Goal: Task Accomplishment & Management: Manage account settings

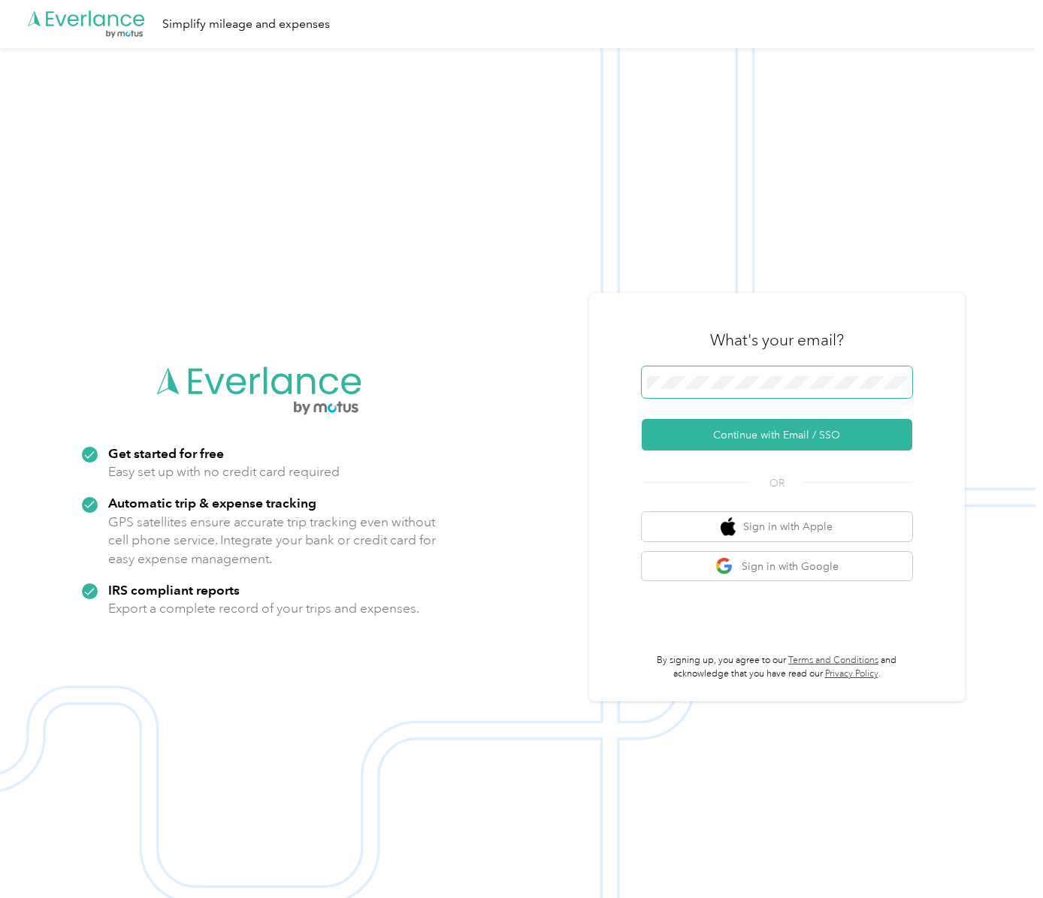
click at [798, 374] on span at bounding box center [777, 383] width 270 height 32
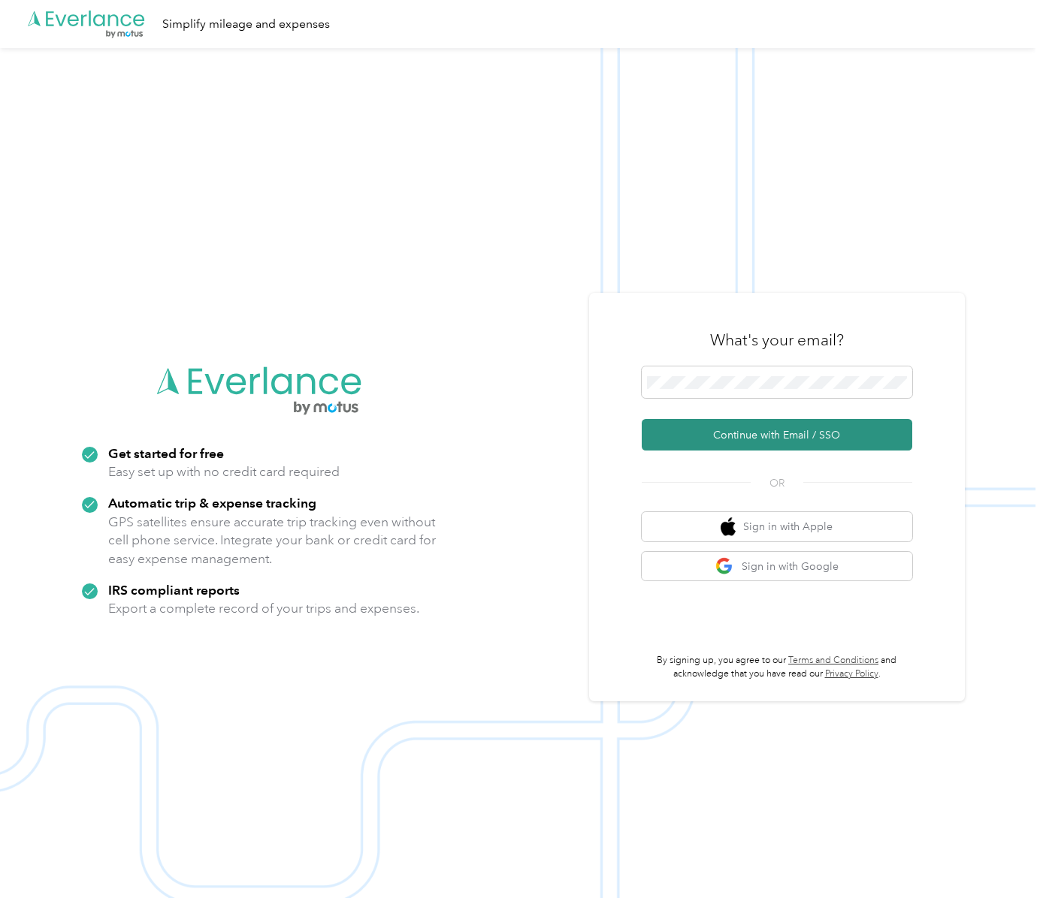
click at [782, 436] on button "Continue with Email / SSO" at bounding box center [777, 435] width 270 height 32
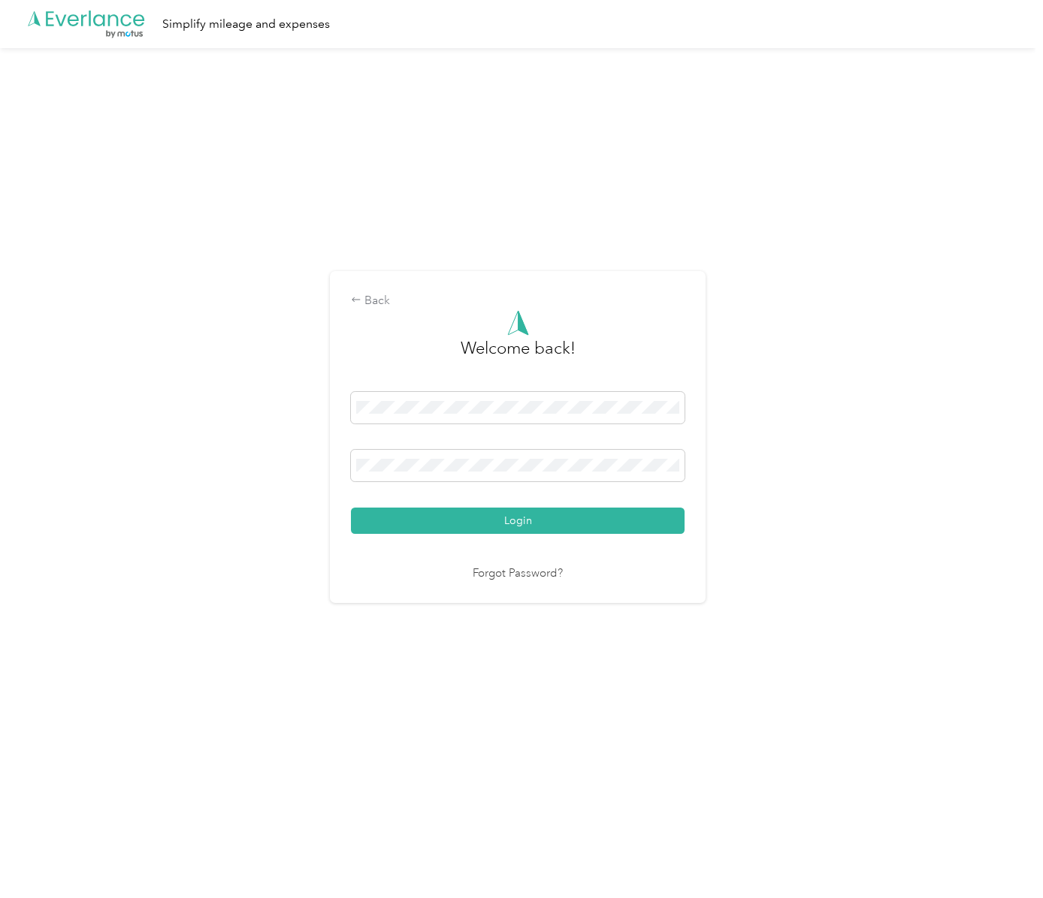
click at [510, 488] on div "Login" at bounding box center [518, 463] width 334 height 142
click at [548, 521] on button "Login" at bounding box center [518, 521] width 334 height 26
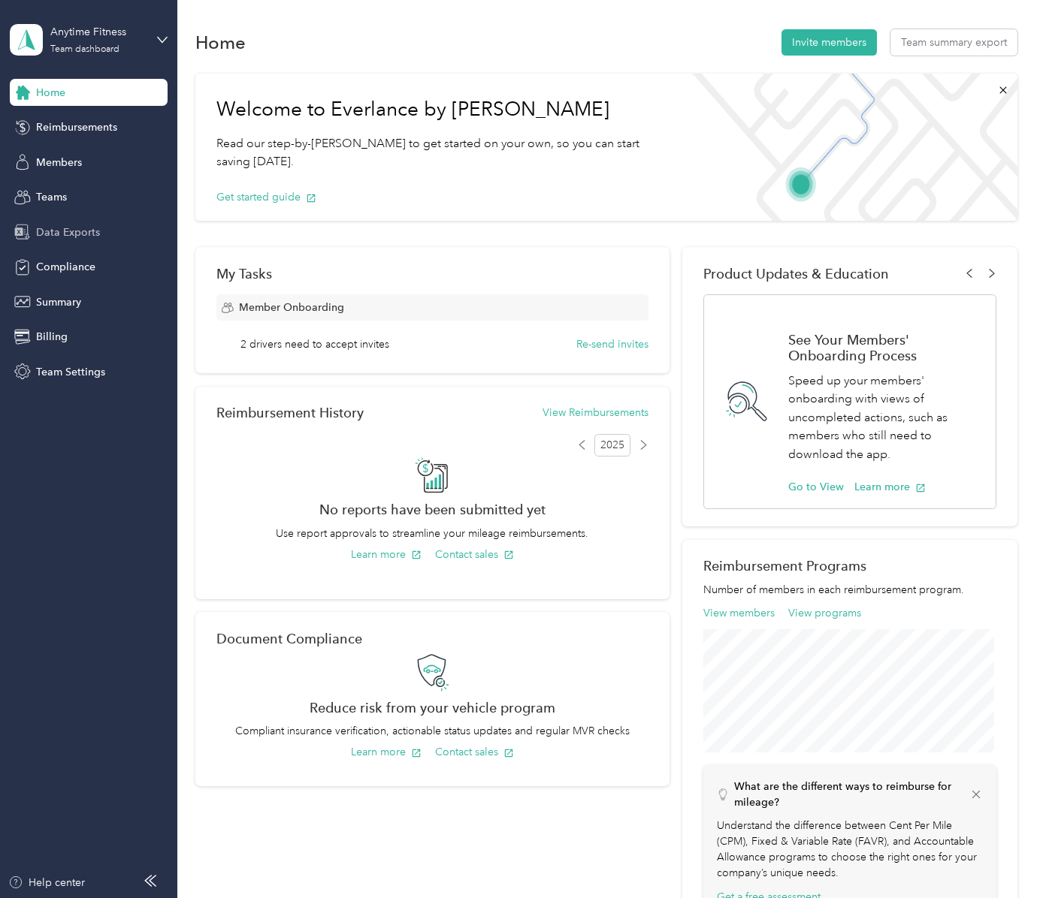
click at [62, 241] on div "Data Exports" at bounding box center [89, 232] width 158 height 27
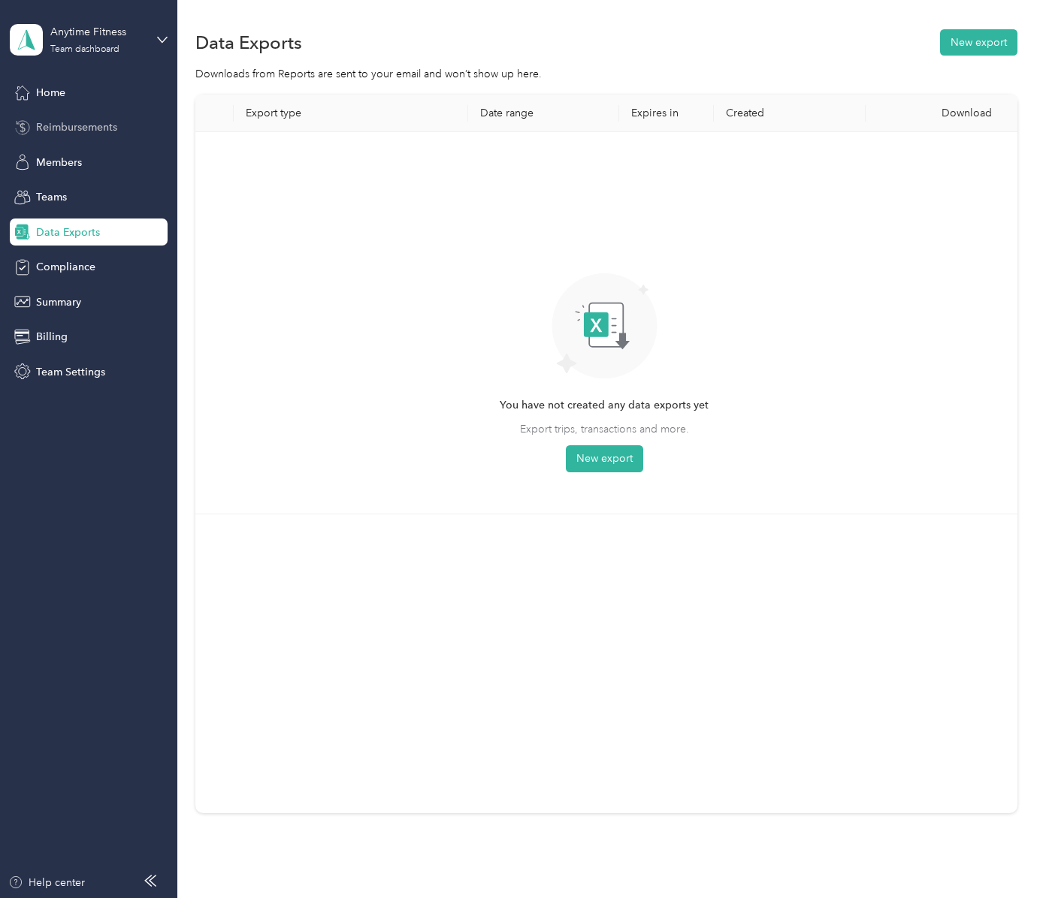
click at [63, 118] on div "Reimbursements" at bounding box center [89, 127] width 158 height 27
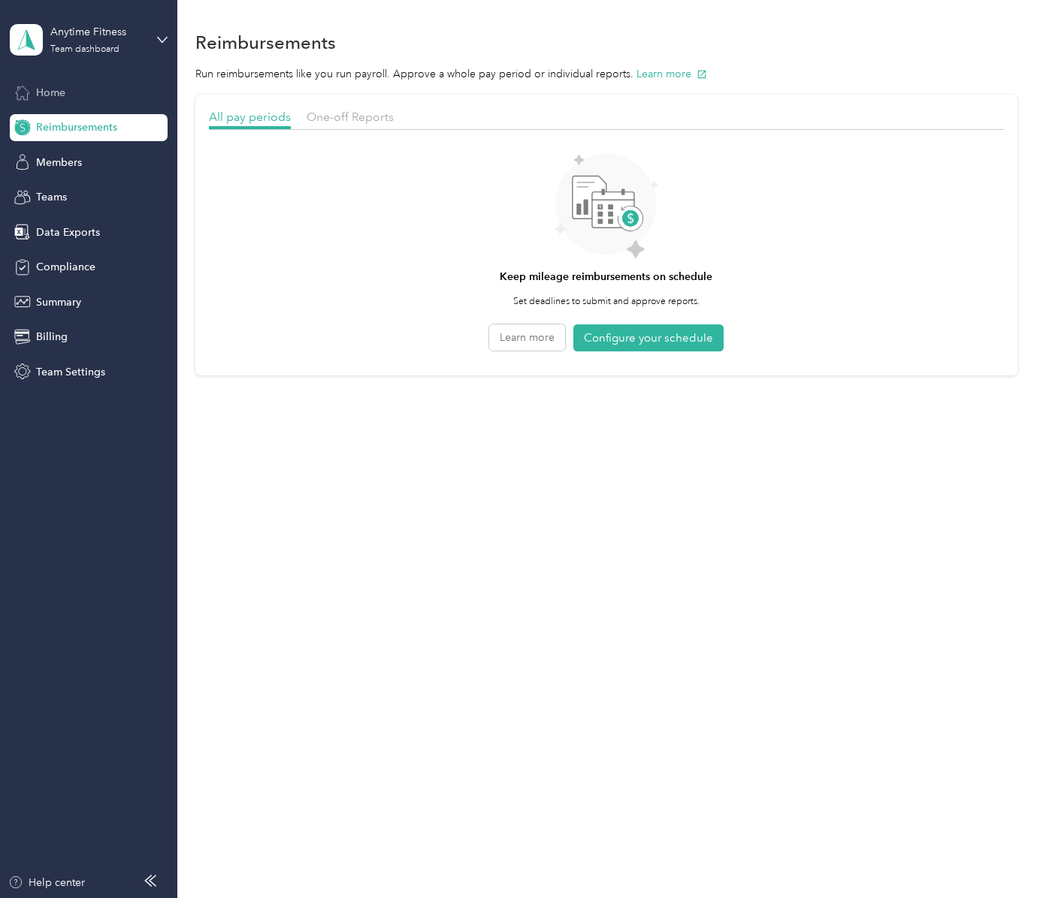
click at [113, 93] on div "Home" at bounding box center [89, 92] width 158 height 27
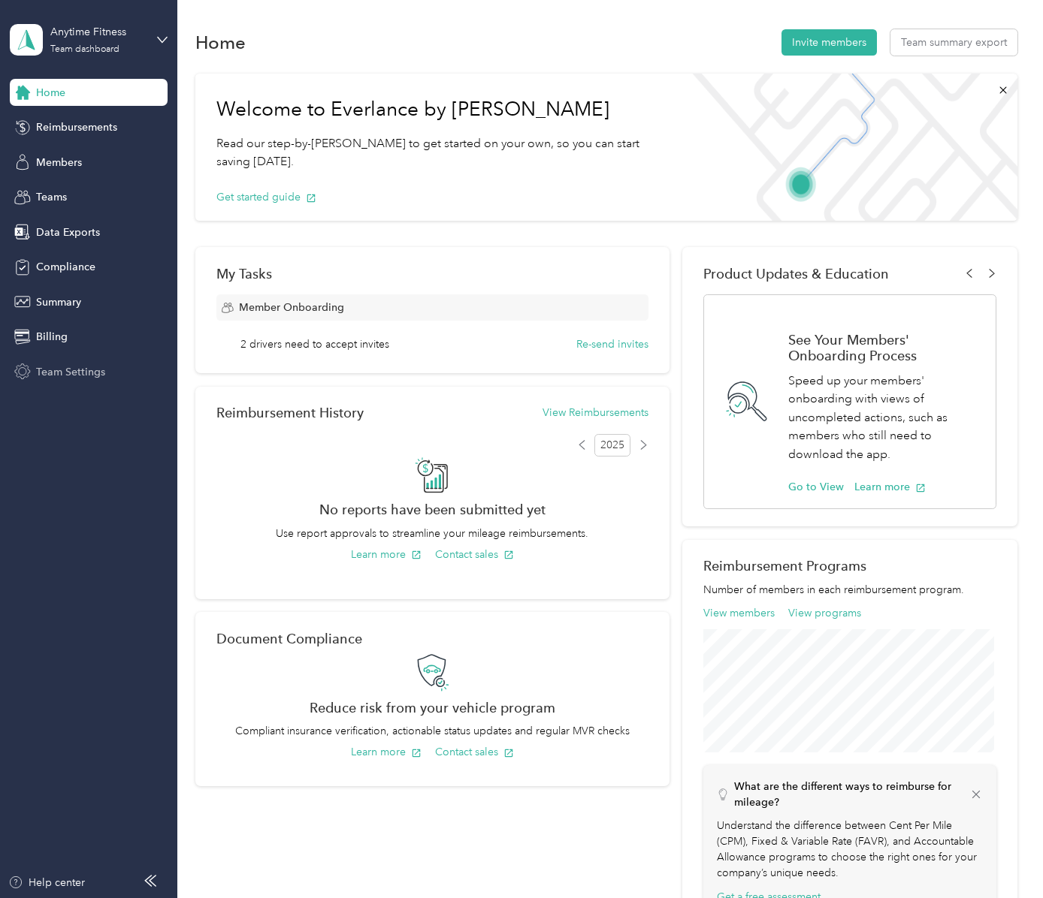
click at [110, 377] on div "Team Settings" at bounding box center [89, 371] width 158 height 27
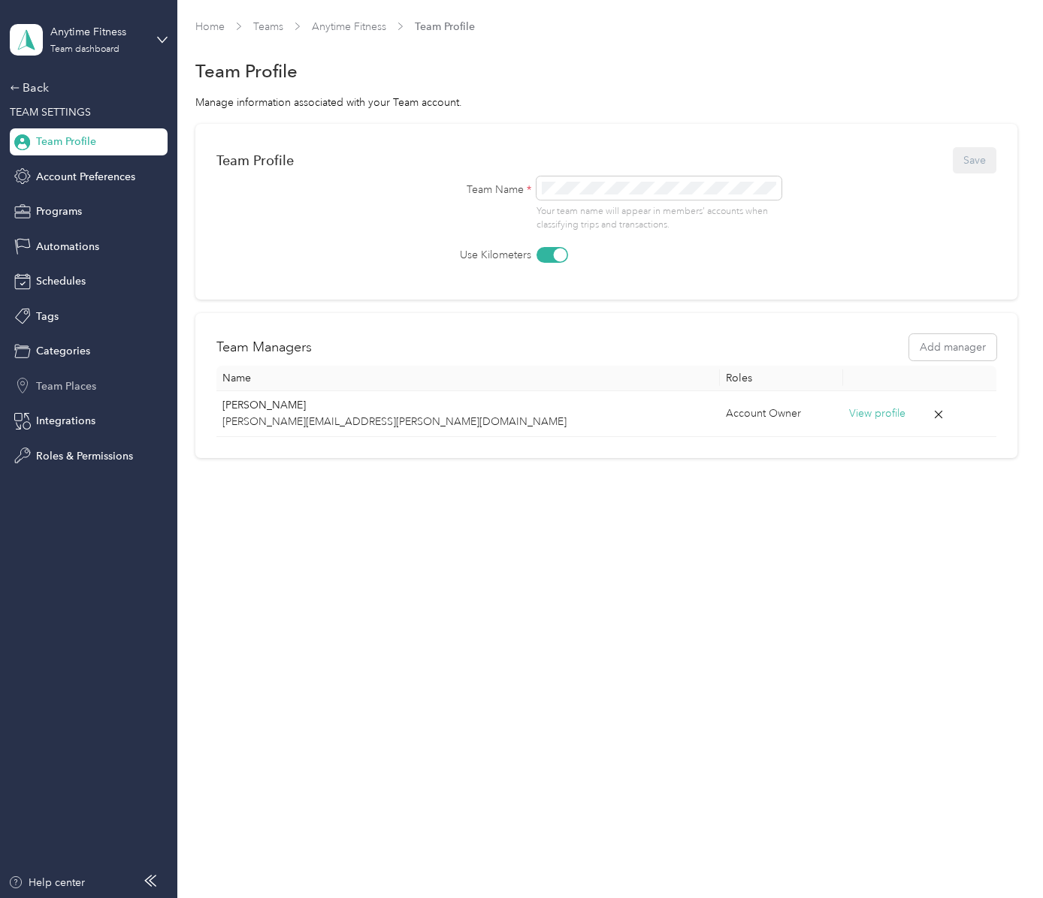
click at [53, 396] on div "Team Places" at bounding box center [89, 386] width 158 height 27
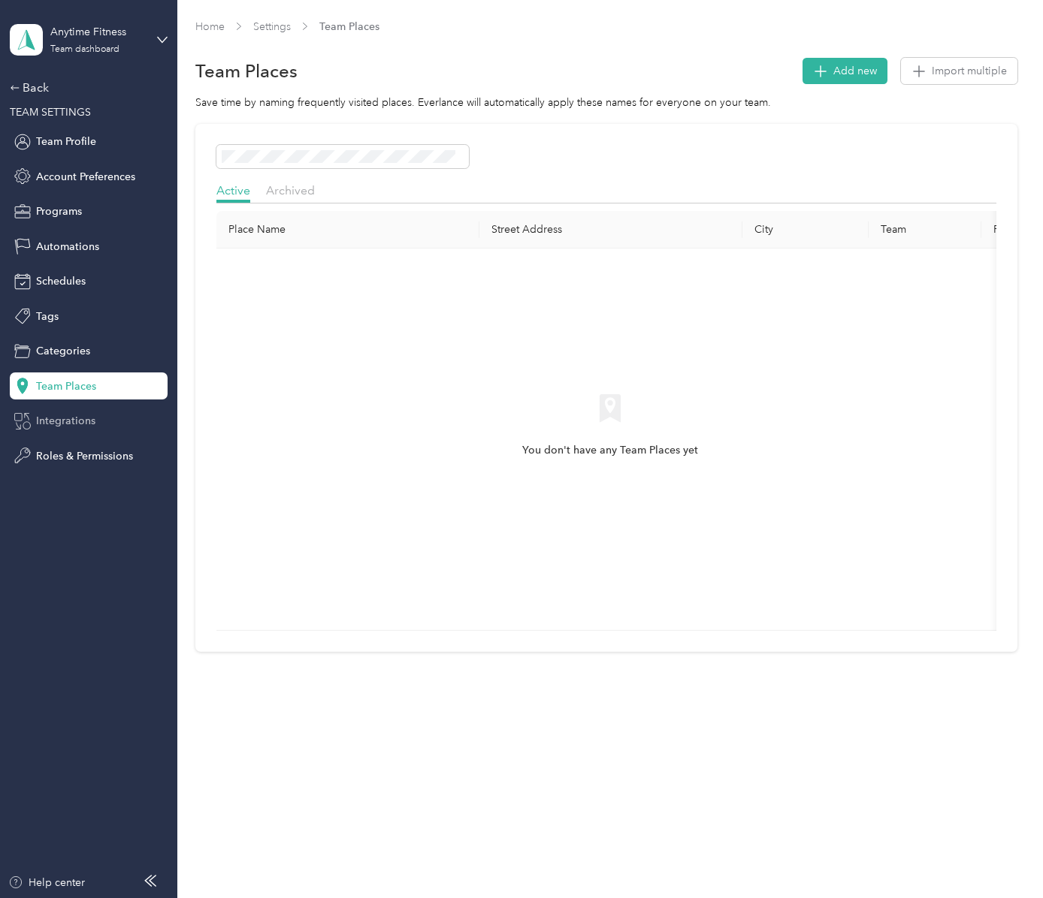
click at [63, 429] on span "Integrations" at bounding box center [65, 421] width 59 height 16
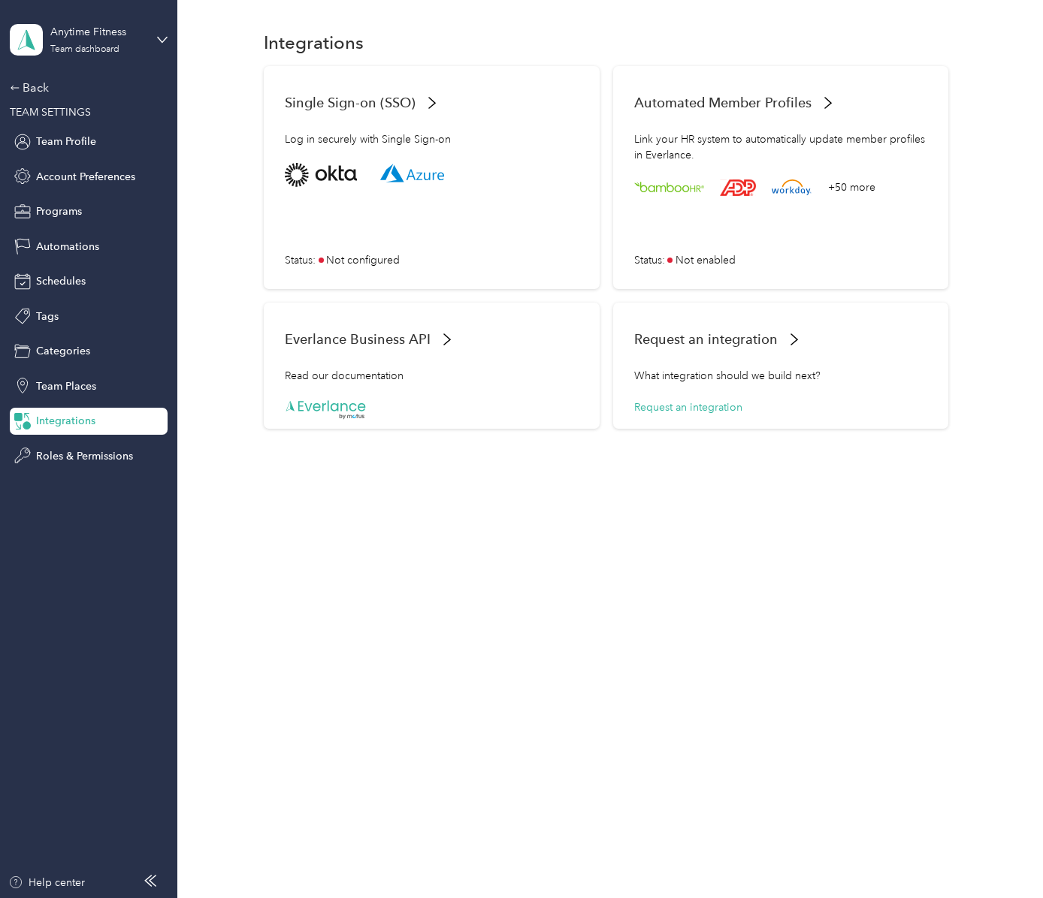
click at [104, 642] on aside "Anytime Fitness Team dashboard Back TEAM SETTINGS Team Profile Account Preferen…" at bounding box center [88, 449] width 177 height 898
click at [80, 358] on span "Categories" at bounding box center [63, 351] width 54 height 16
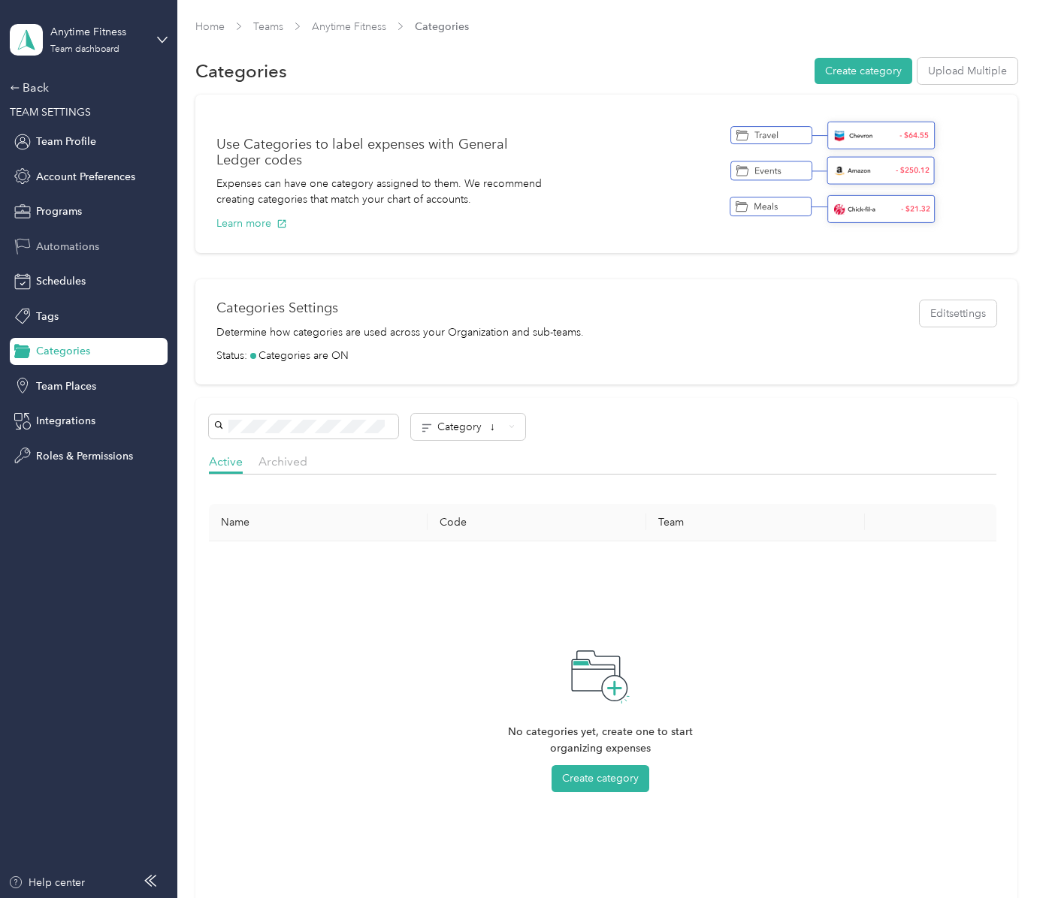
click at [74, 249] on span "Automations" at bounding box center [67, 247] width 63 height 16
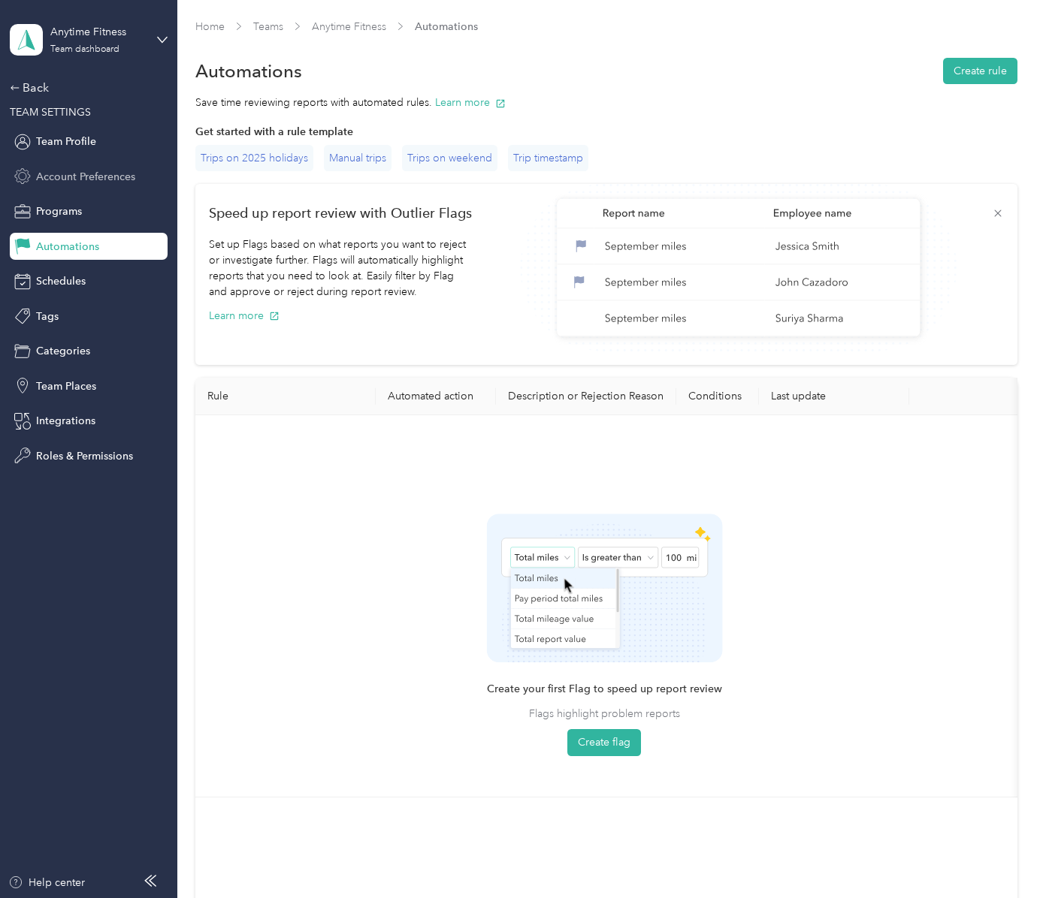
click at [80, 182] on span "Account Preferences" at bounding box center [85, 177] width 99 height 16
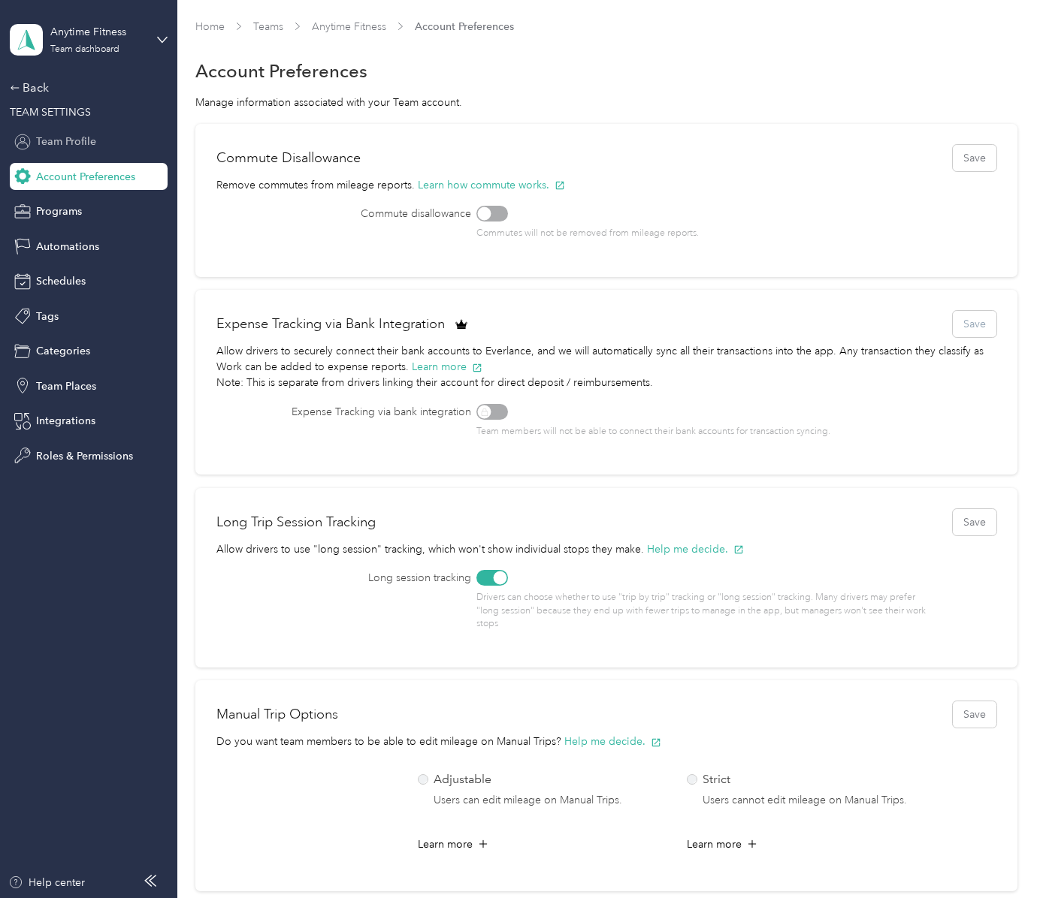
click at [95, 139] on div "Team Profile" at bounding box center [89, 141] width 158 height 27
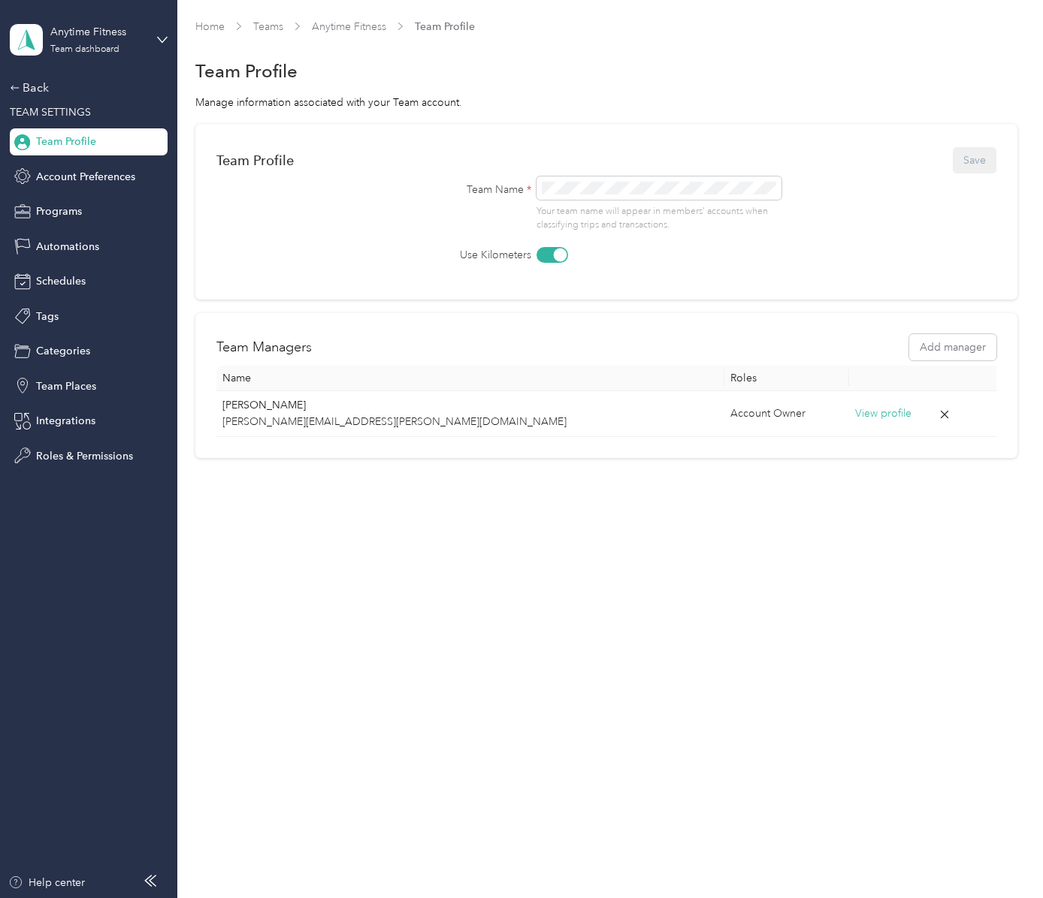
click at [77, 110] on span "TEAM SETTINGS" at bounding box center [50, 112] width 81 height 13
click at [40, 96] on div "Back" at bounding box center [85, 88] width 150 height 18
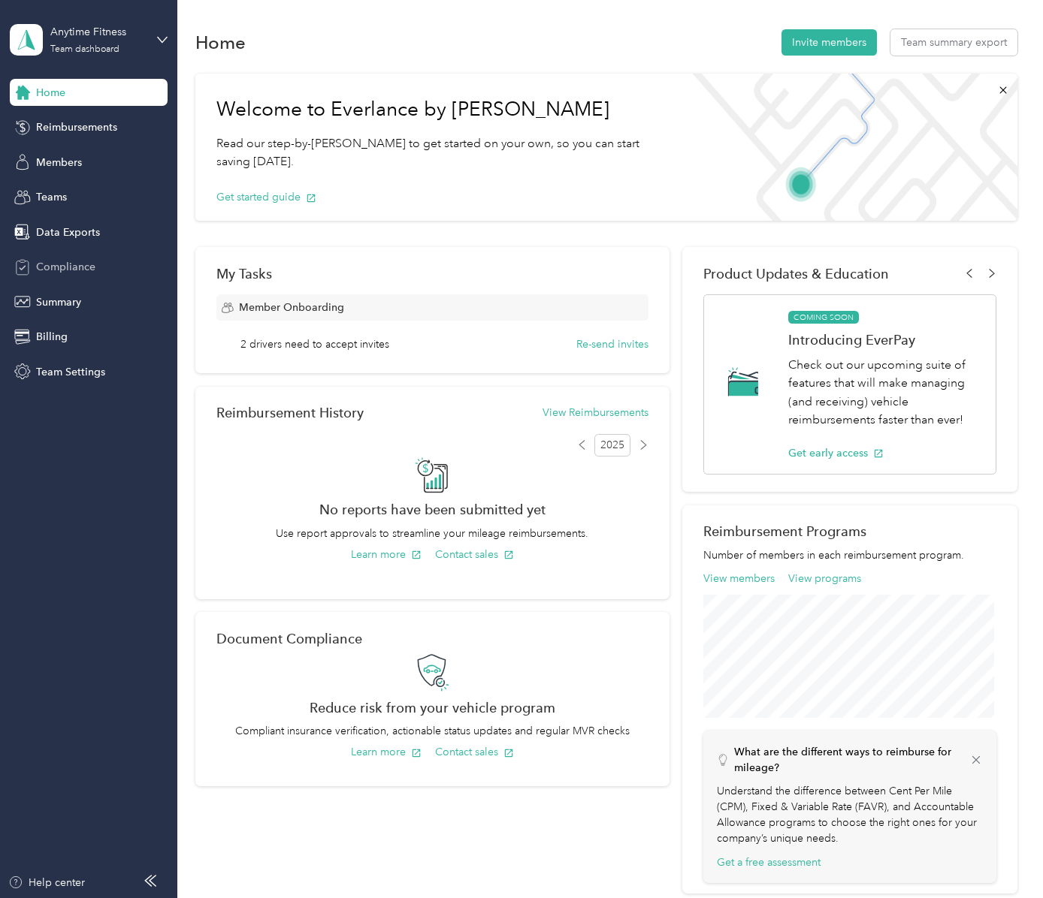
click at [54, 271] on span "Compliance" at bounding box center [65, 267] width 59 height 16
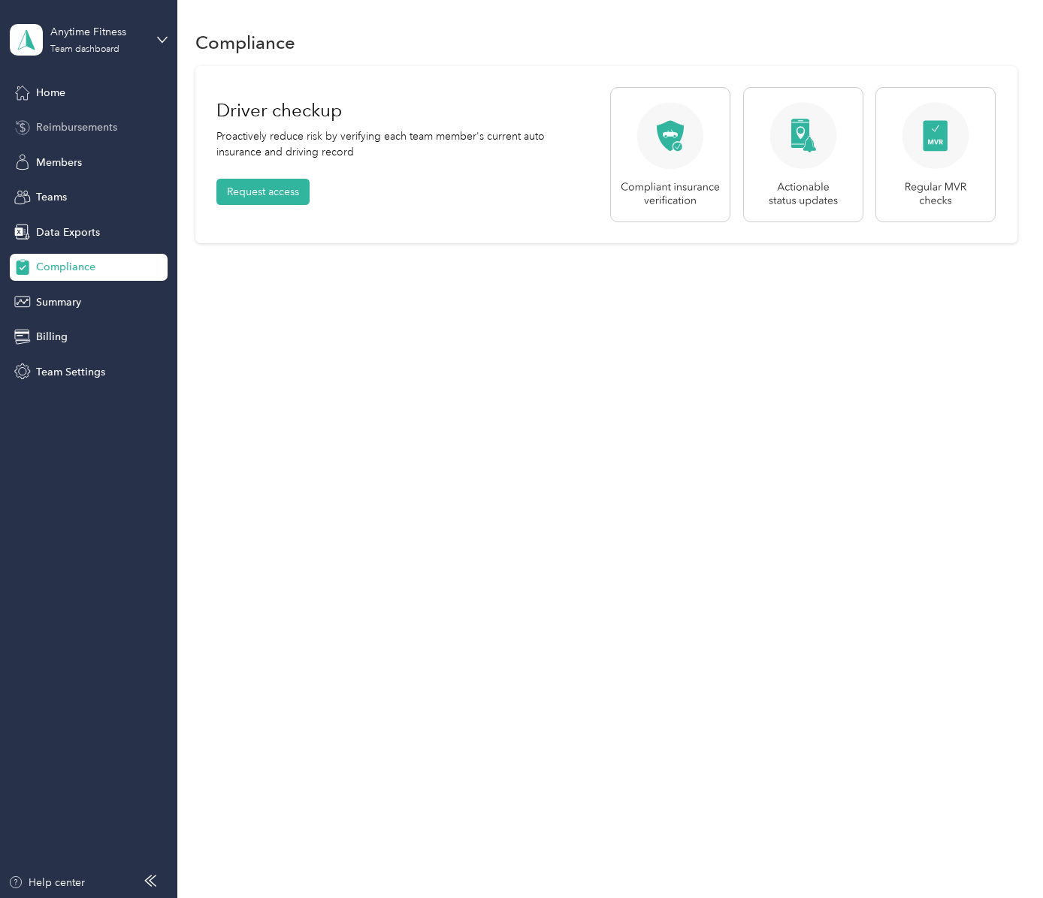
click at [111, 116] on div "Reimbursements" at bounding box center [89, 127] width 158 height 27
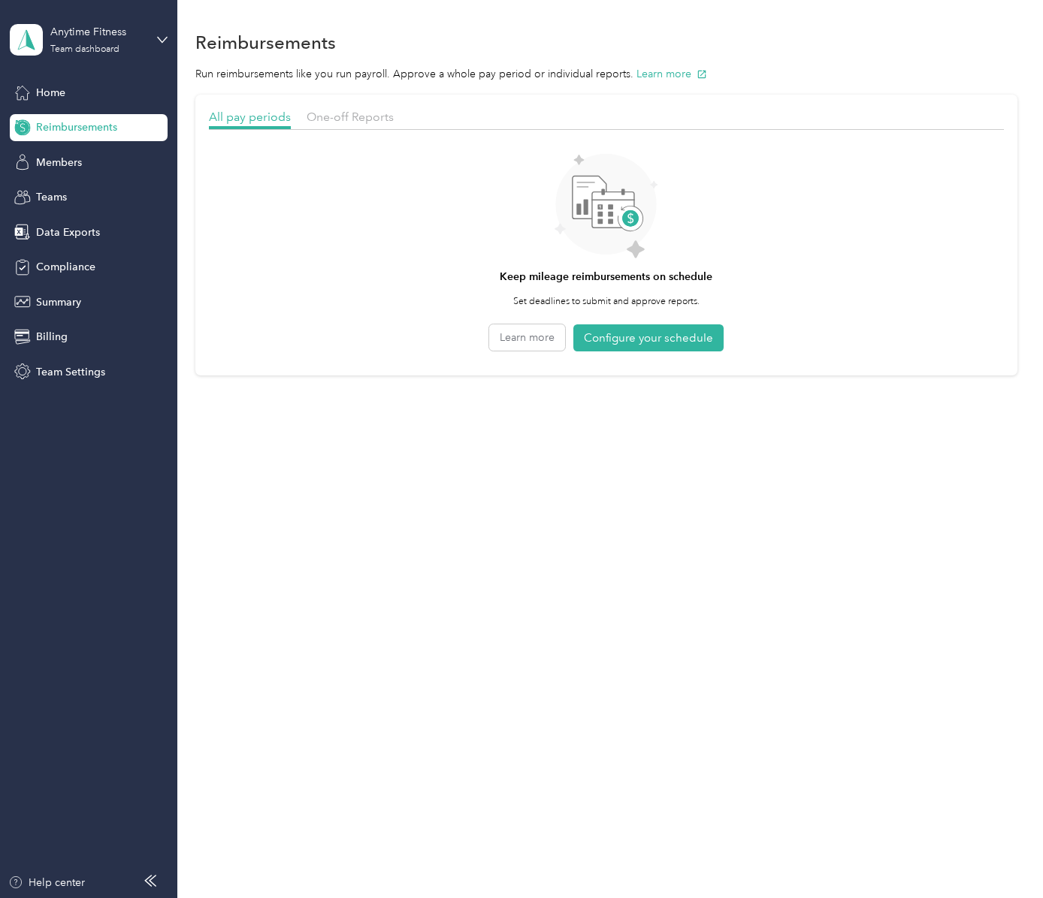
click at [169, 39] on aside "Anytime Fitness Team dashboard Home Reimbursements Members Teams Data Exports C…" at bounding box center [88, 449] width 177 height 898
click at [165, 41] on icon at bounding box center [162, 40] width 11 height 11
click at [122, 122] on div "Team dashboard" at bounding box center [252, 123] width 465 height 26
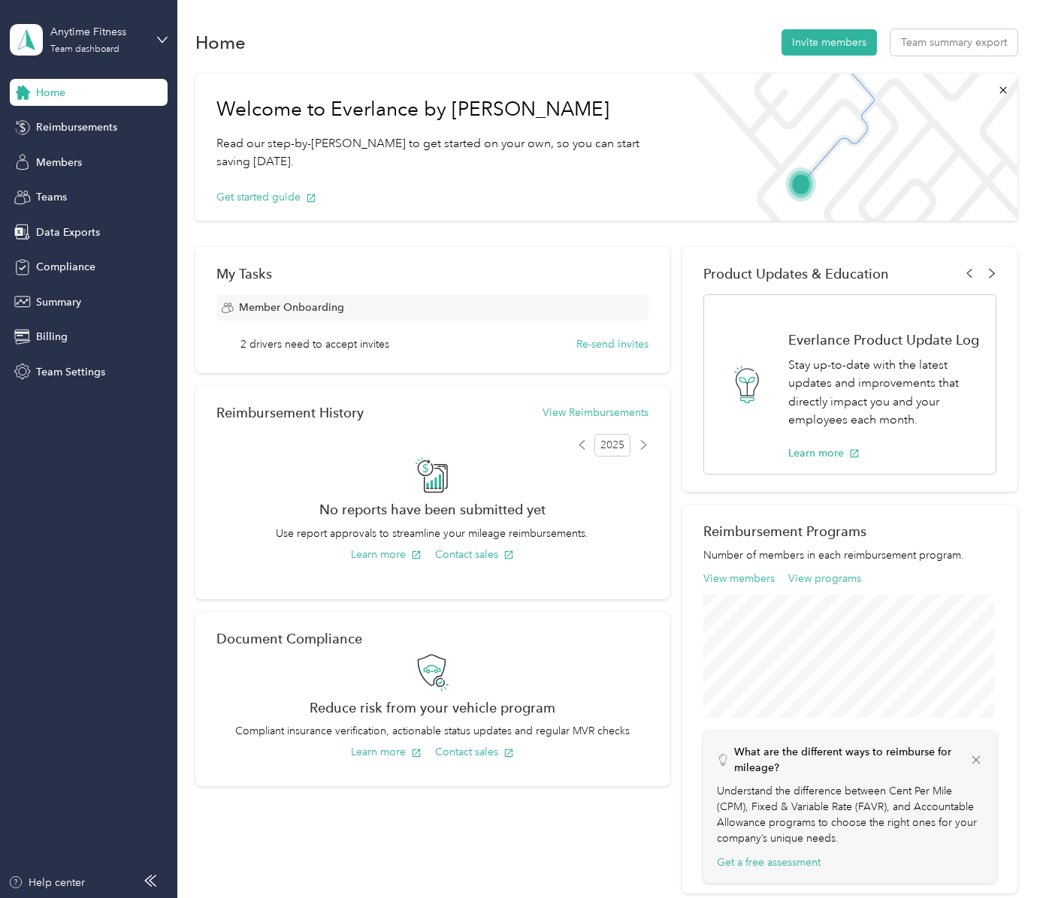
click at [986, 271] on icon at bounding box center [991, 273] width 10 height 10
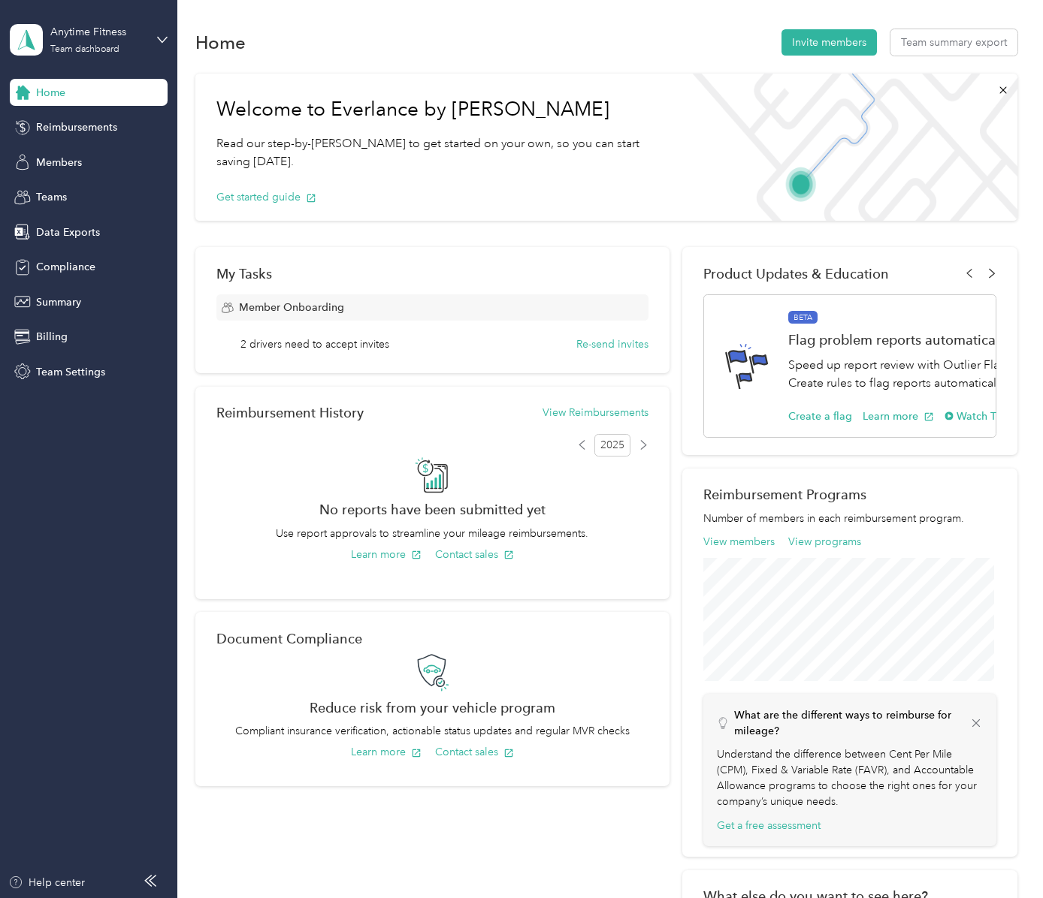
click at [986, 271] on icon at bounding box center [991, 273] width 10 height 10
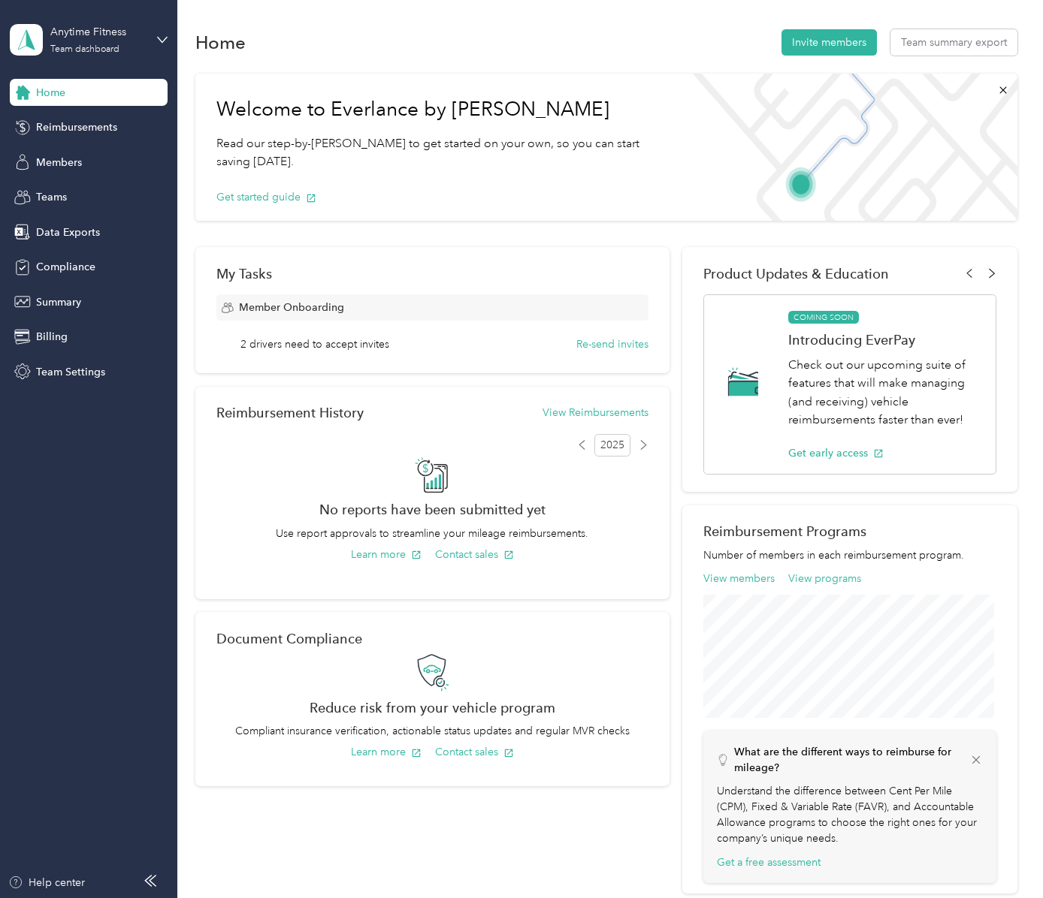
click at [986, 271] on icon at bounding box center [991, 273] width 10 height 10
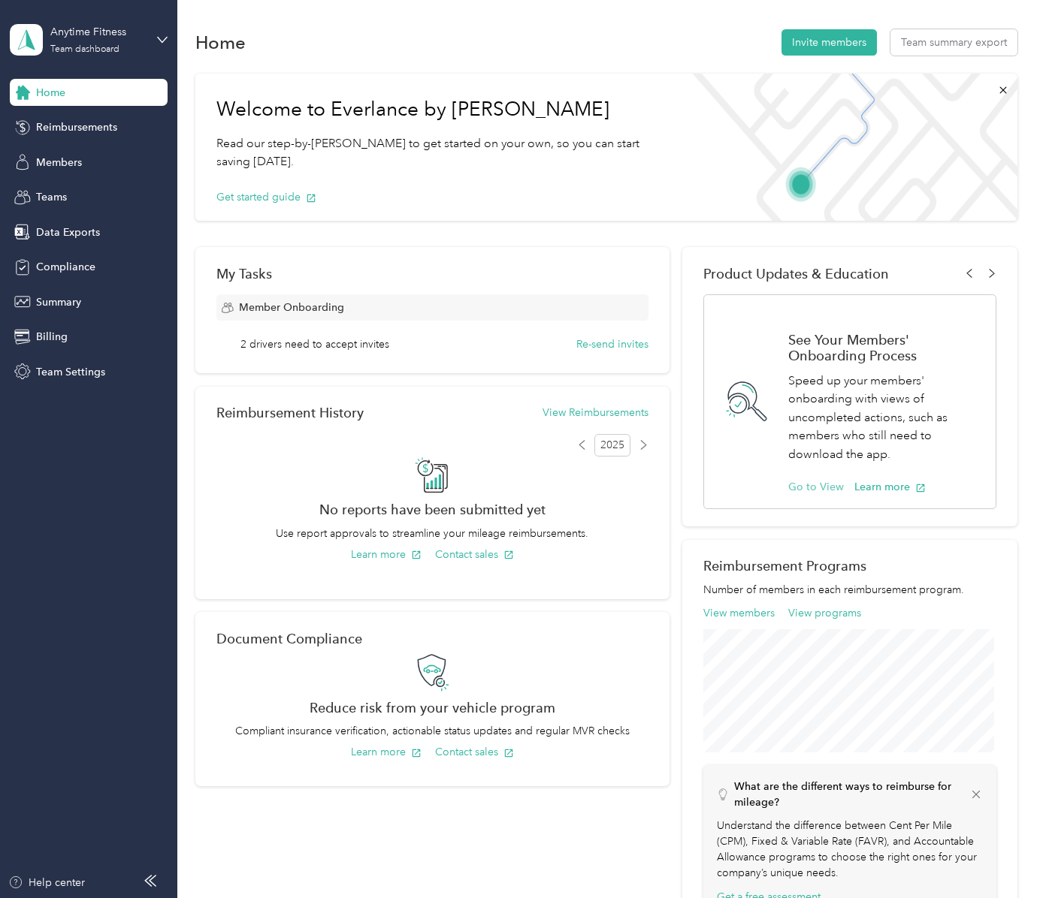
click at [824, 489] on button "Go to View" at bounding box center [816, 487] width 56 height 16
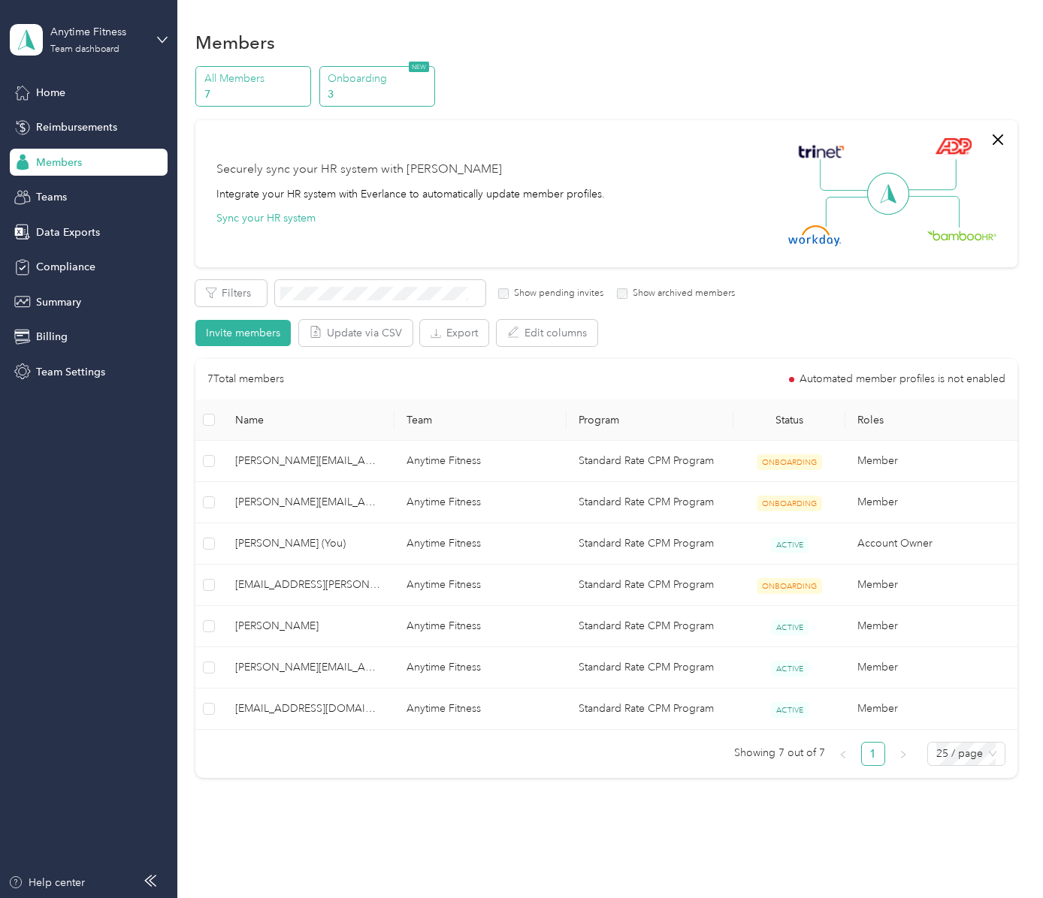
click at [419, 90] on p "3" at bounding box center [379, 94] width 102 height 16
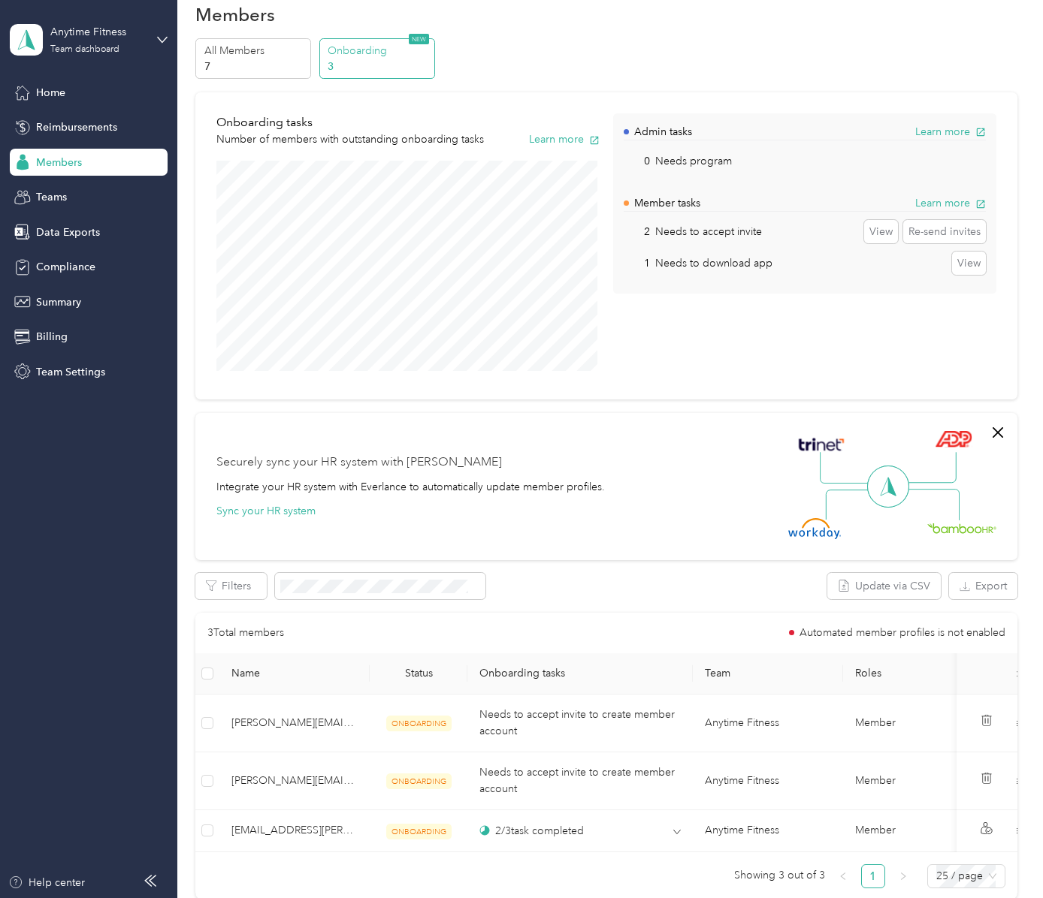
scroll to position [210, 0]
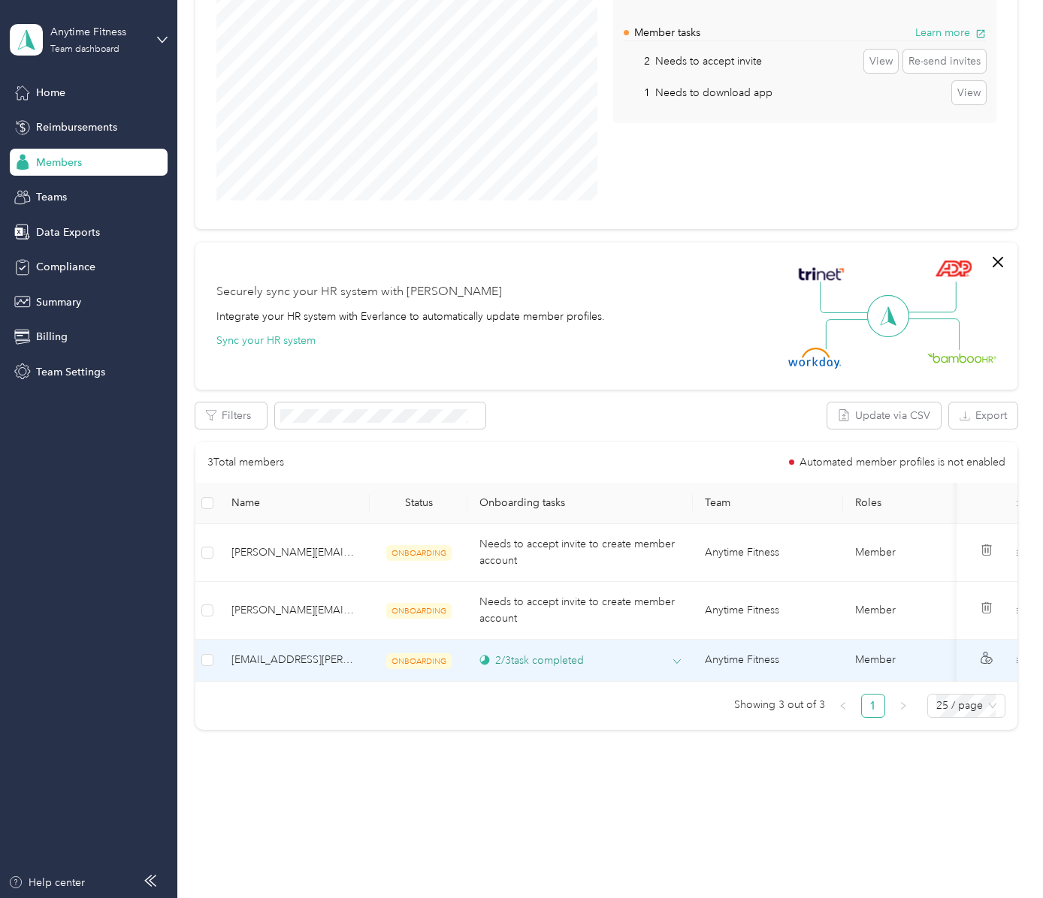
click at [673, 658] on icon at bounding box center [677, 662] width 8 height 8
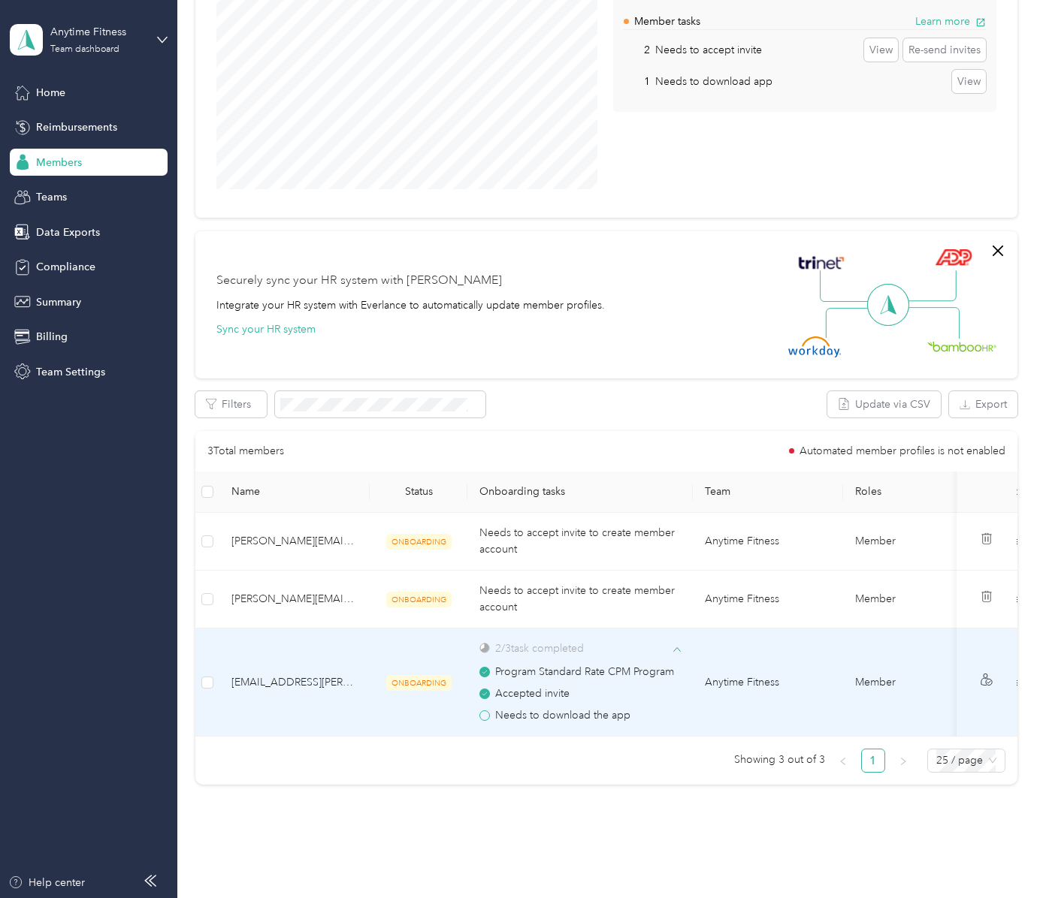
click at [669, 649] on div "2 / 3 task completed" at bounding box center [579, 649] width 201 height 16
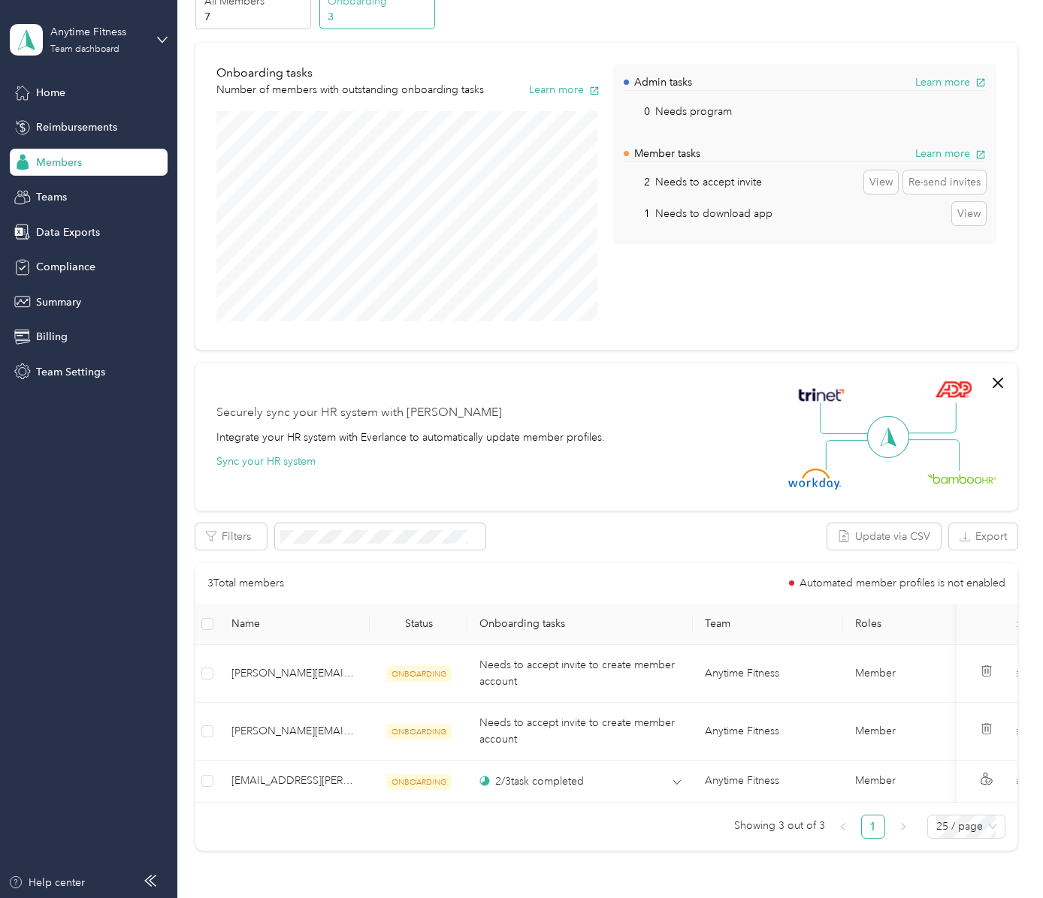
scroll to position [0, 0]
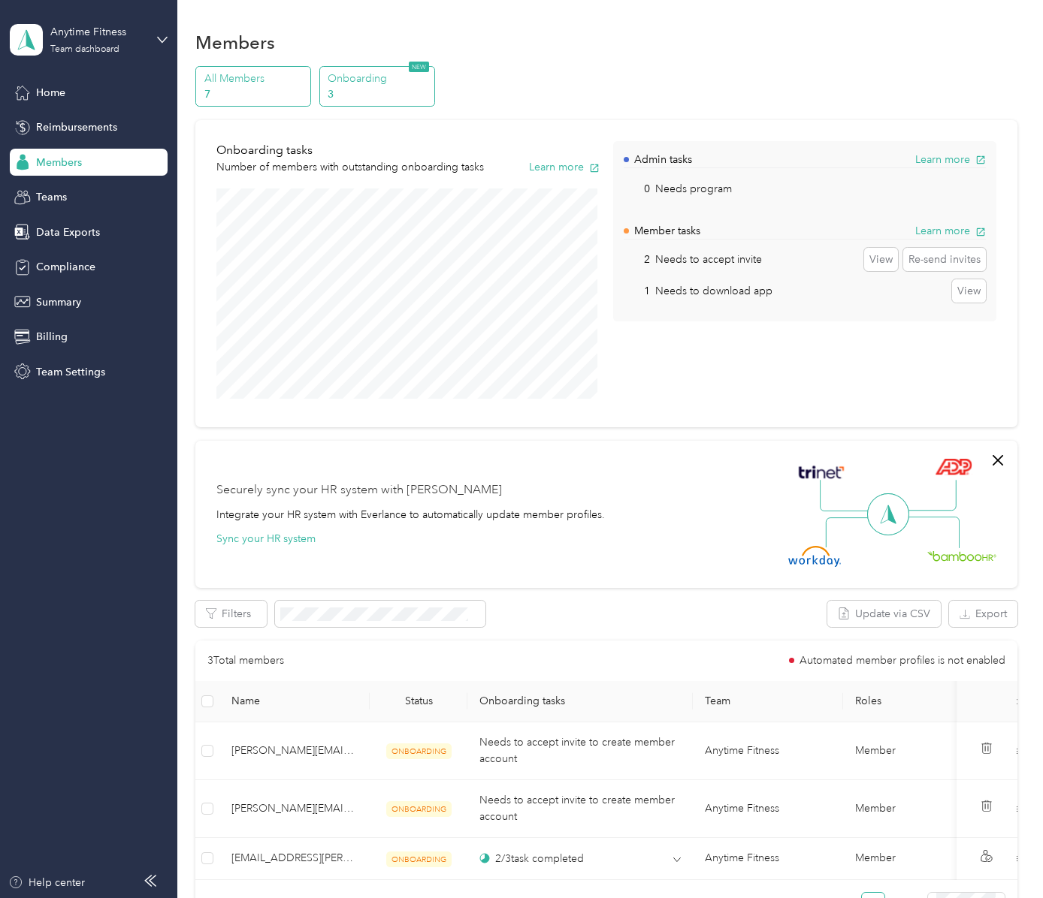
click at [288, 83] on p "All Members" at bounding box center [255, 79] width 102 height 16
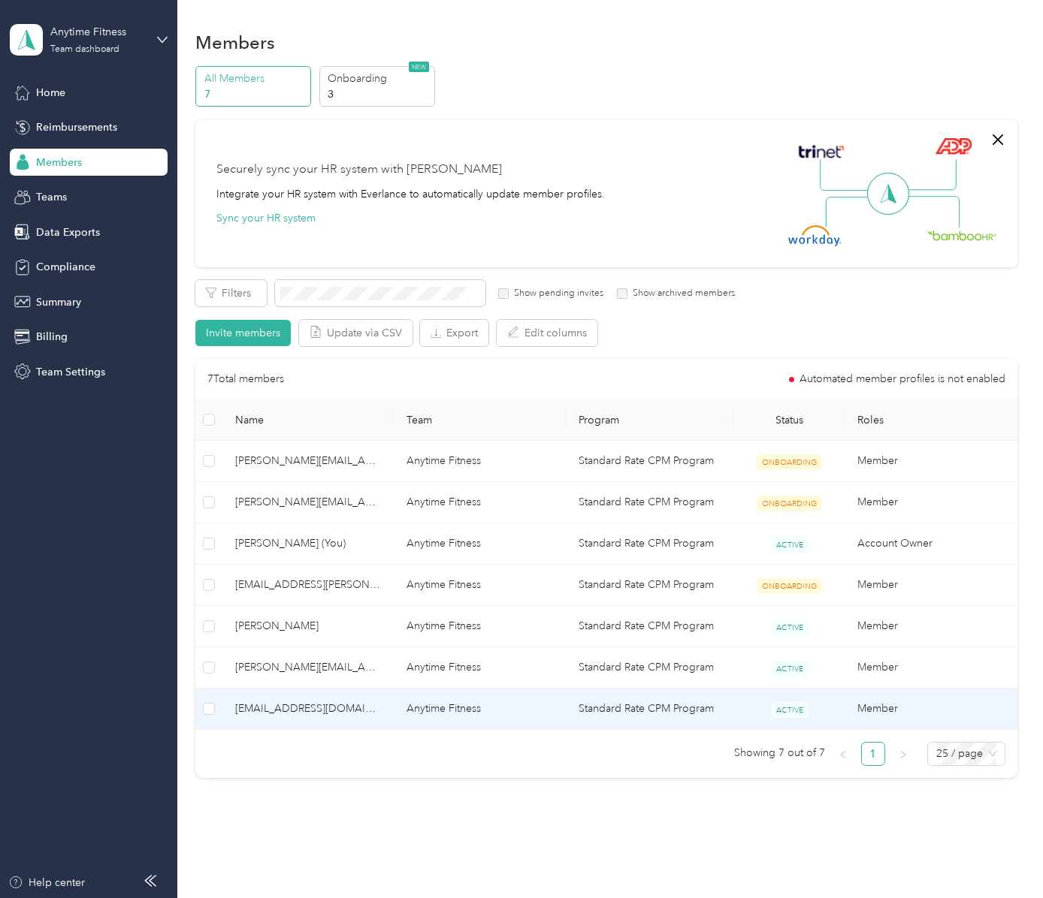
click at [281, 714] on span "ramy.ahmar@anytimefitness.ca" at bounding box center [308, 709] width 147 height 17
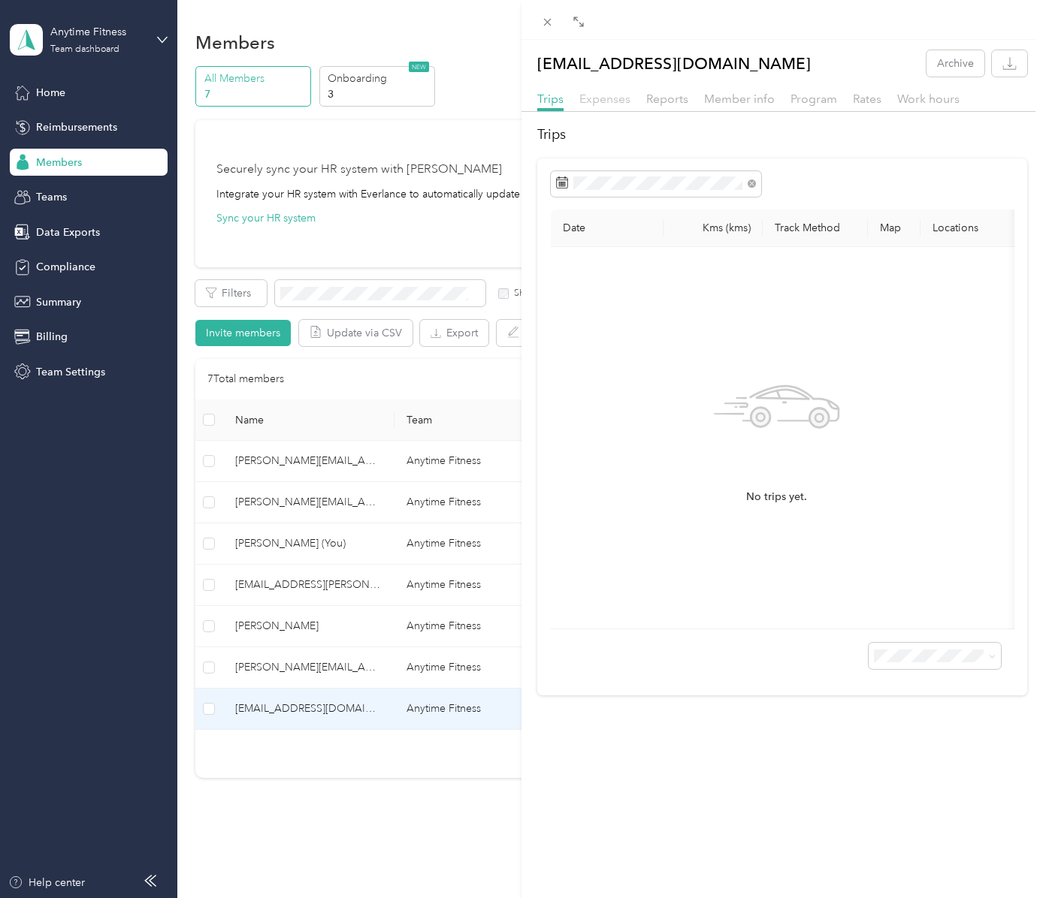
click at [587, 97] on span "Expenses" at bounding box center [604, 99] width 51 height 14
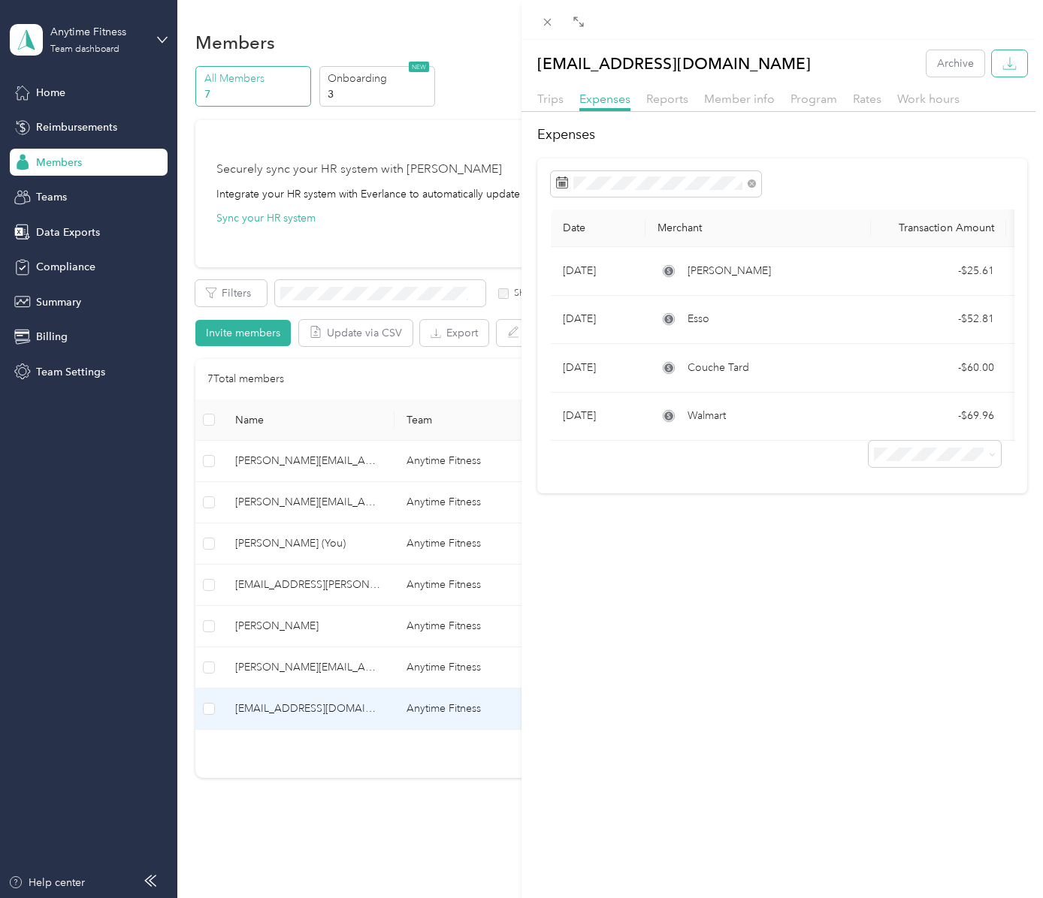
click at [1012, 65] on button "button" at bounding box center [1009, 63] width 35 height 26
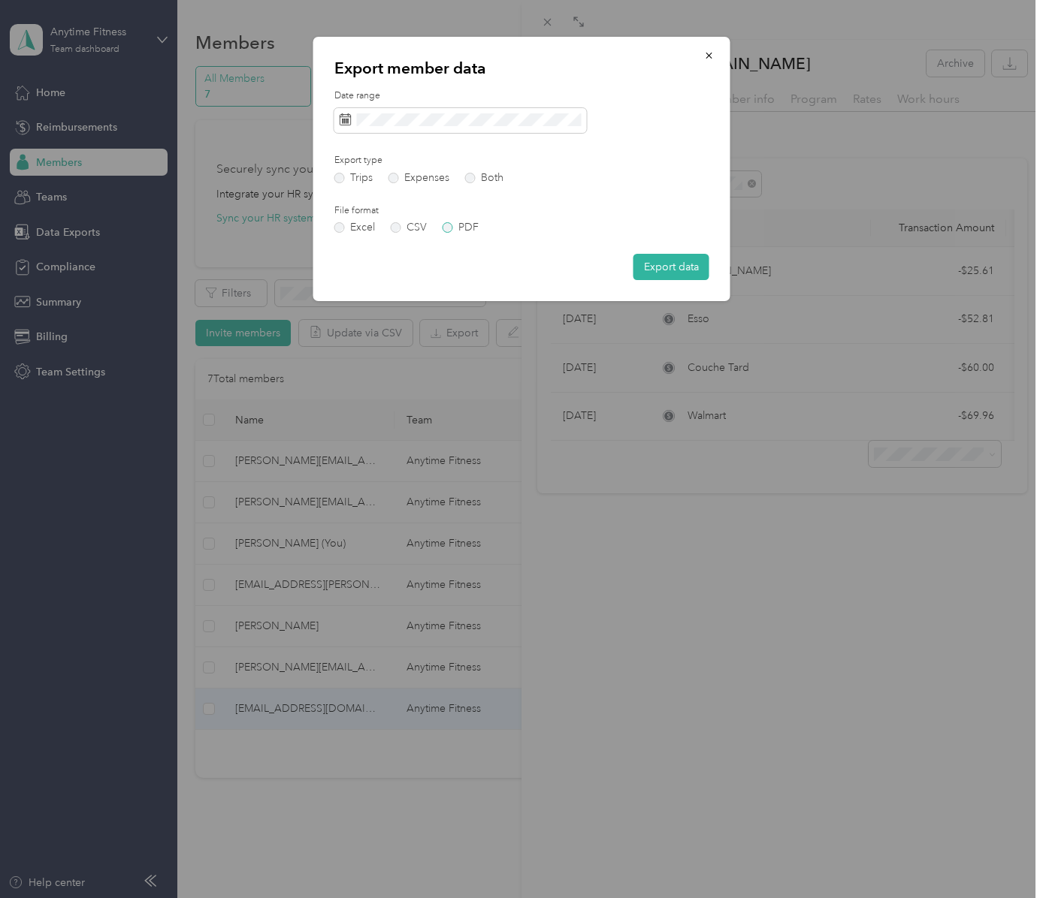
click at [449, 228] on label "PDF" at bounding box center [460, 227] width 36 height 11
click at [399, 180] on label "Expenses" at bounding box center [418, 178] width 61 height 11
click at [696, 267] on button "Export data" at bounding box center [671, 267] width 76 height 26
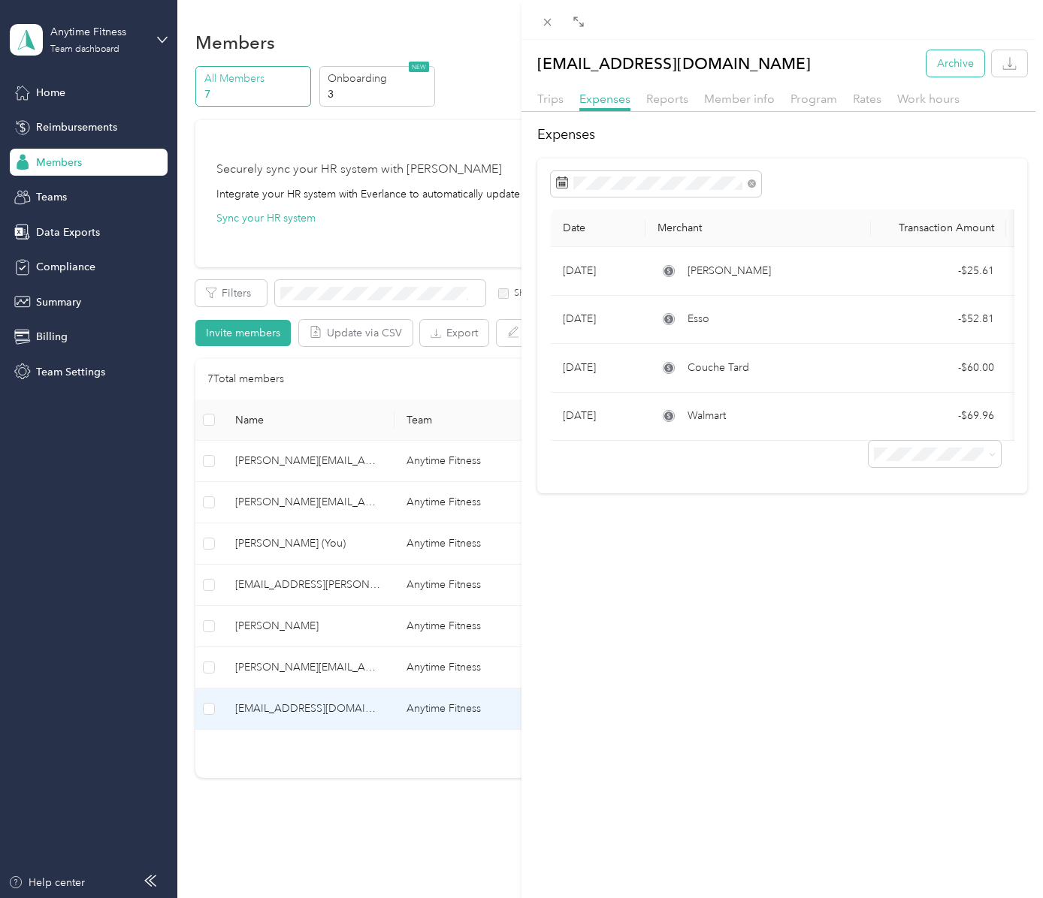
click at [944, 67] on button "Archive" at bounding box center [955, 63] width 58 height 26
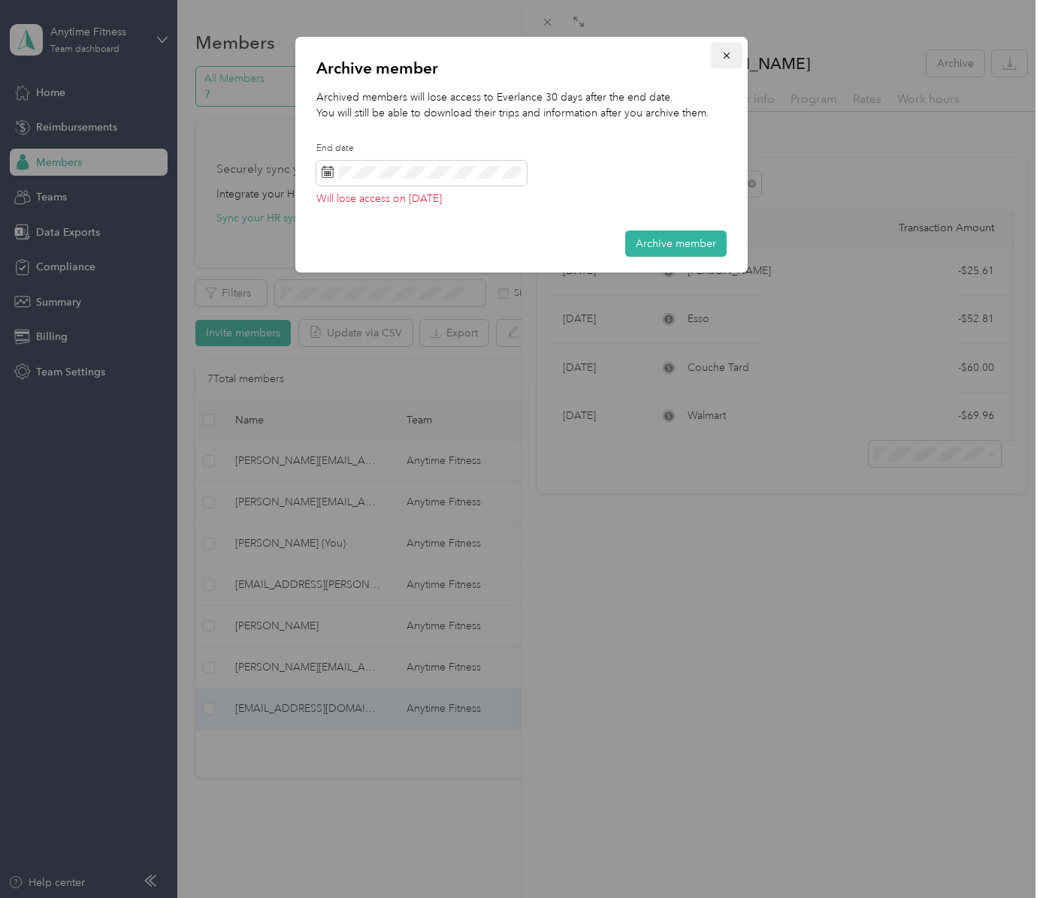
click at [727, 51] on icon "button" at bounding box center [726, 55] width 11 height 11
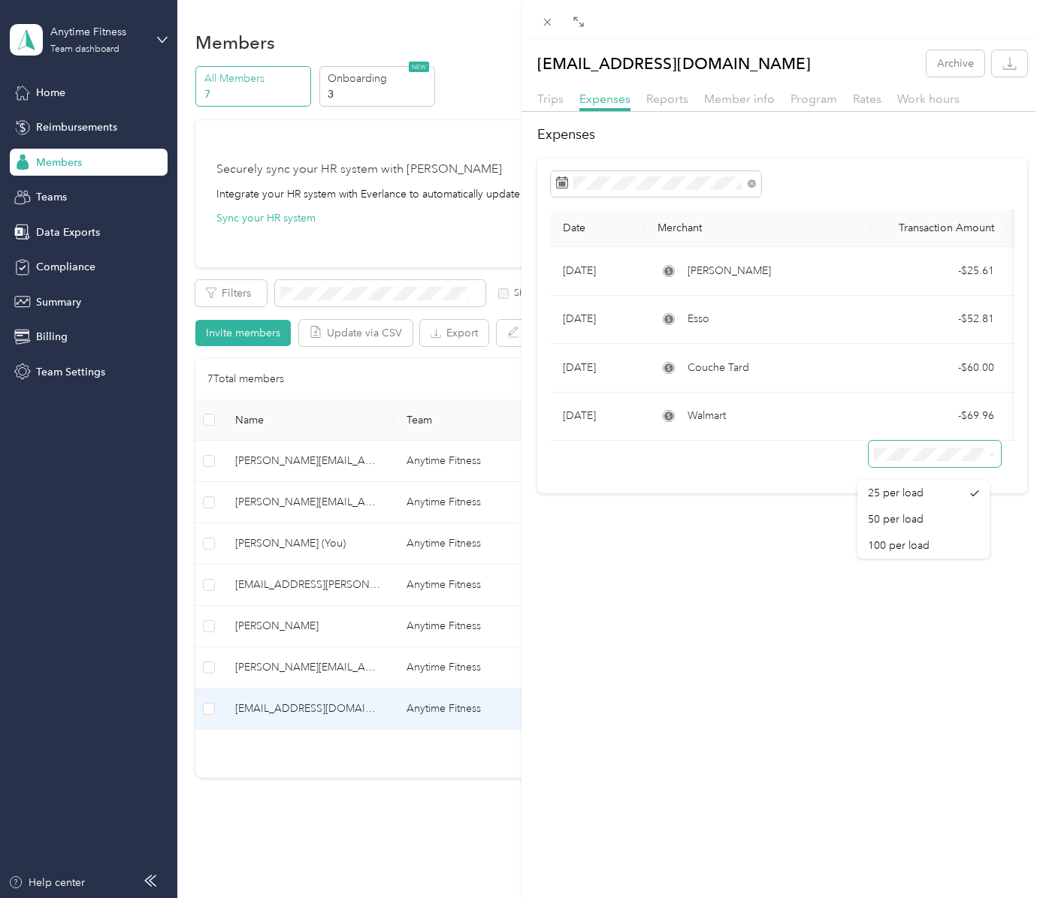
click at [947, 467] on span at bounding box center [934, 454] width 132 height 26
click at [808, 185] on div at bounding box center [783, 184] width 464 height 26
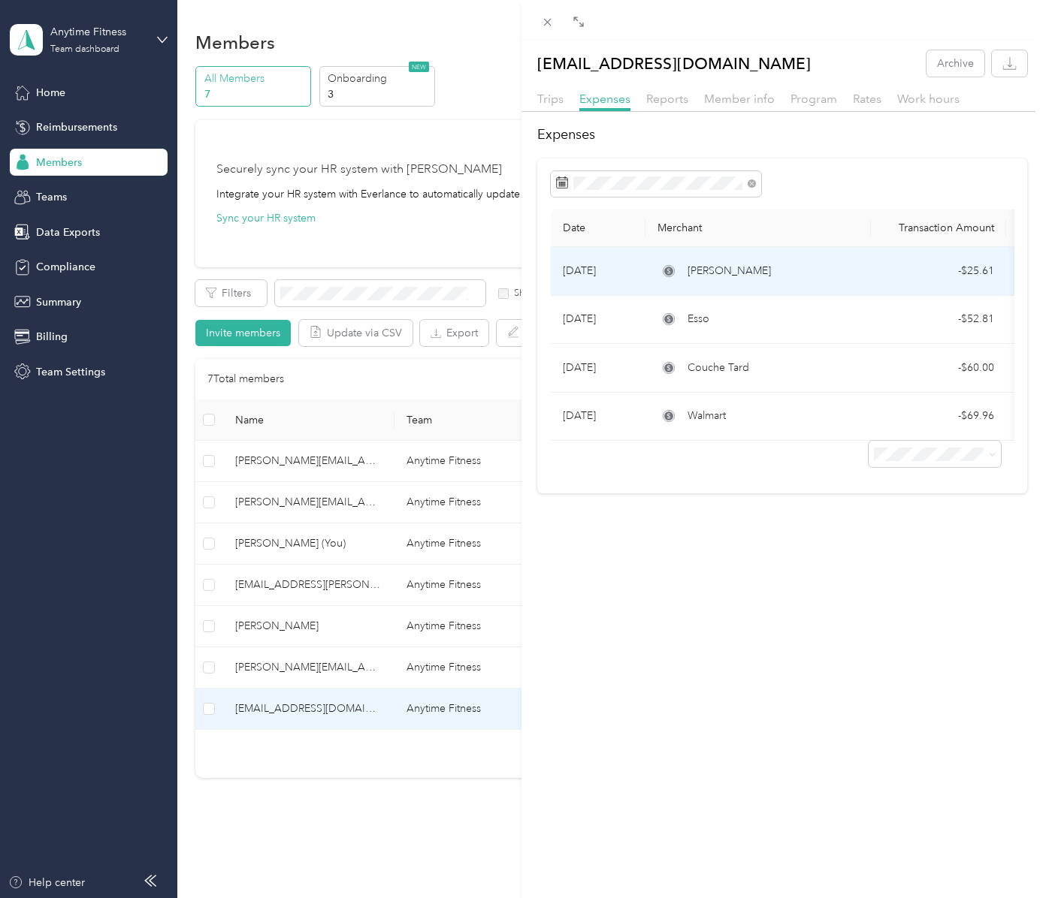
click at [835, 276] on div "Yuzu Laval" at bounding box center [757, 271] width 201 height 17
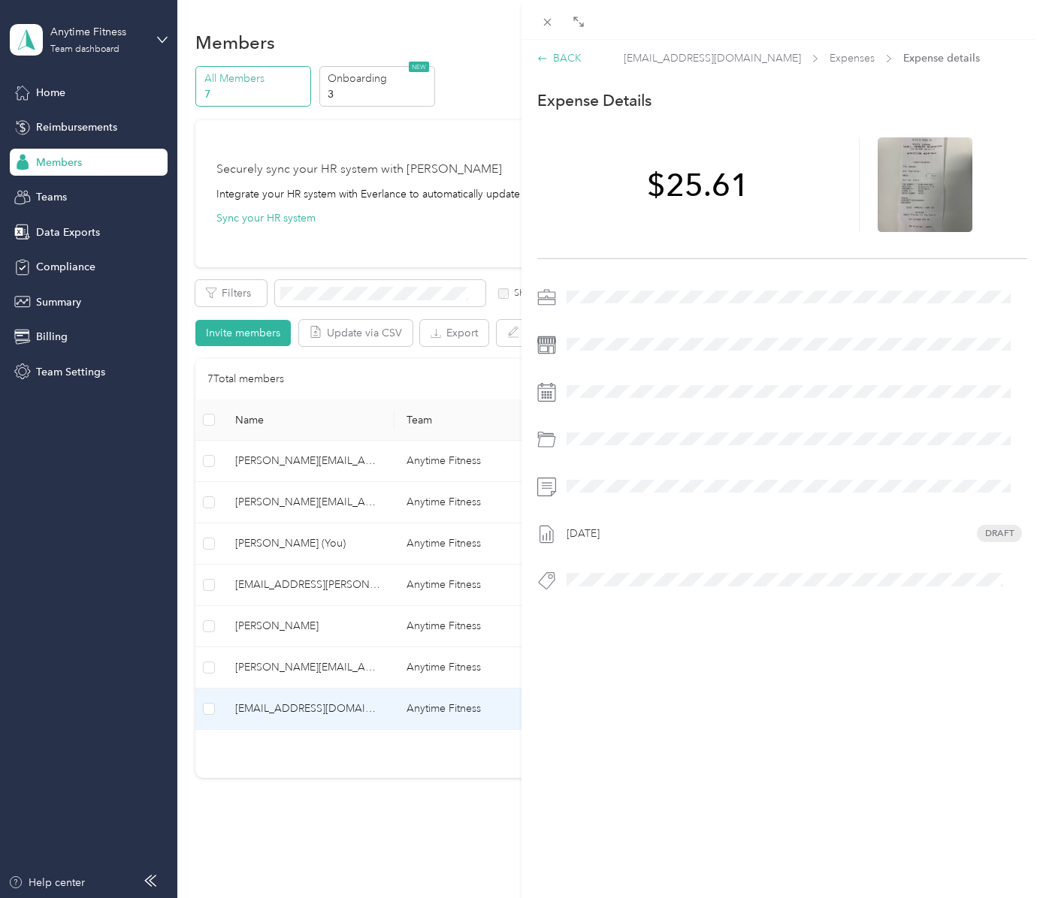
click at [556, 62] on div "BACK" at bounding box center [559, 58] width 44 height 16
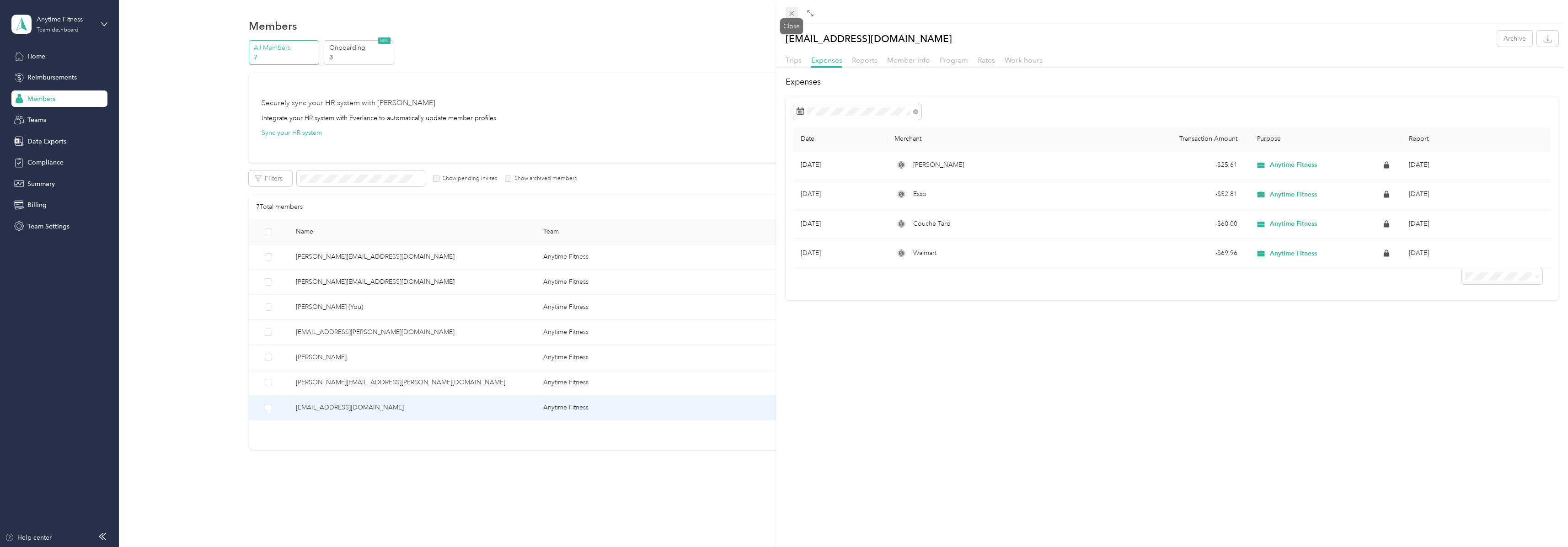
click at [634, 16] on icon at bounding box center [791, 13] width 8 height 8
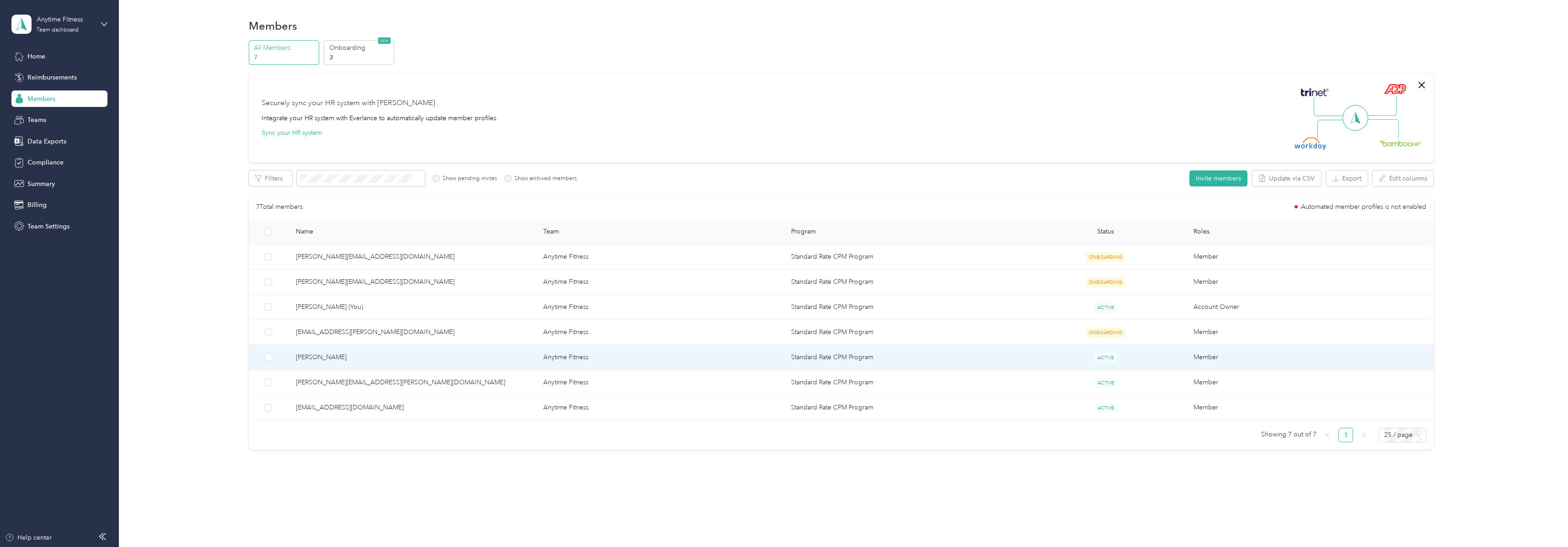
click at [361, 357] on span "Noah Berdowski" at bounding box center [412, 357] width 233 height 10
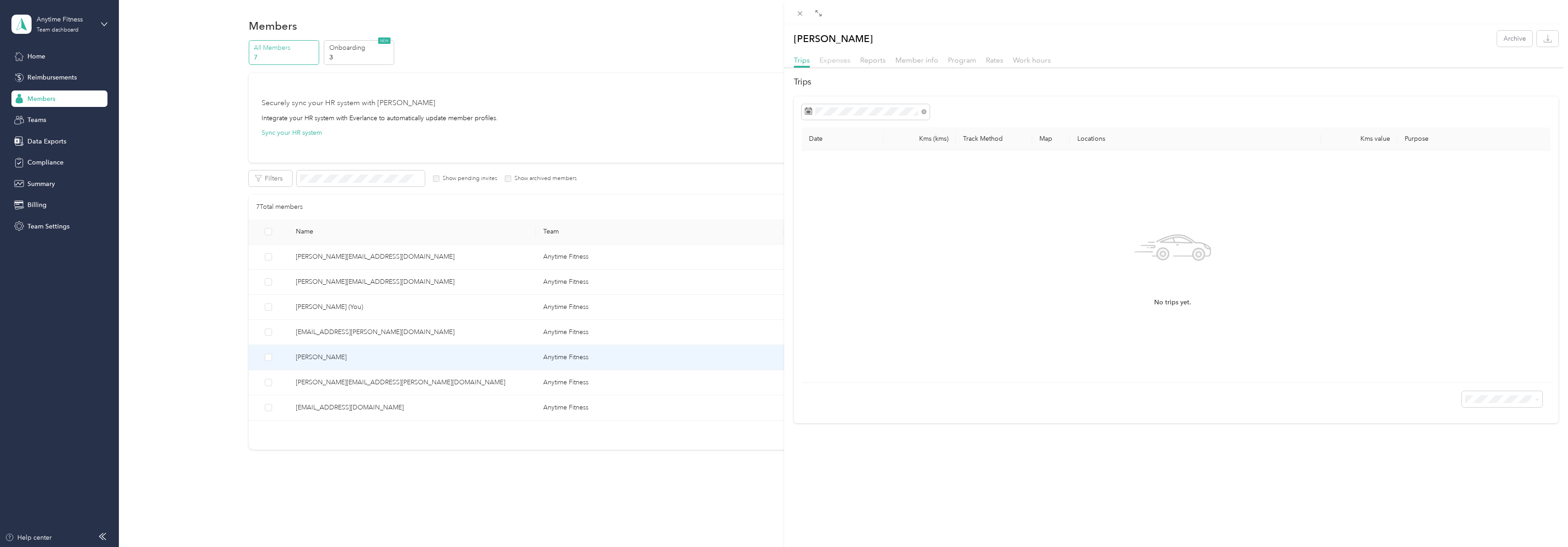
click at [634, 60] on span "Expenses" at bounding box center [835, 60] width 31 height 9
click at [634, 11] on icon at bounding box center [800, 13] width 8 height 8
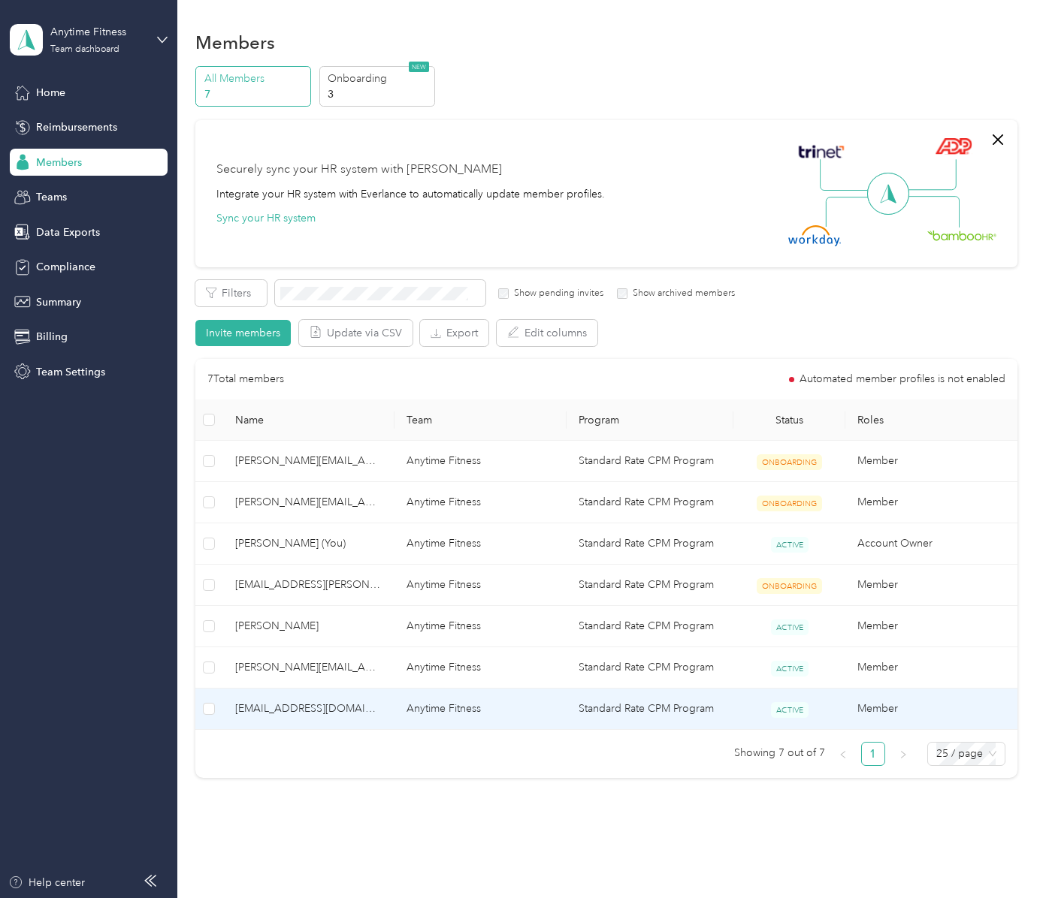
click at [353, 704] on span "ramy.ahmar@anytimefitness.ca" at bounding box center [308, 709] width 147 height 17
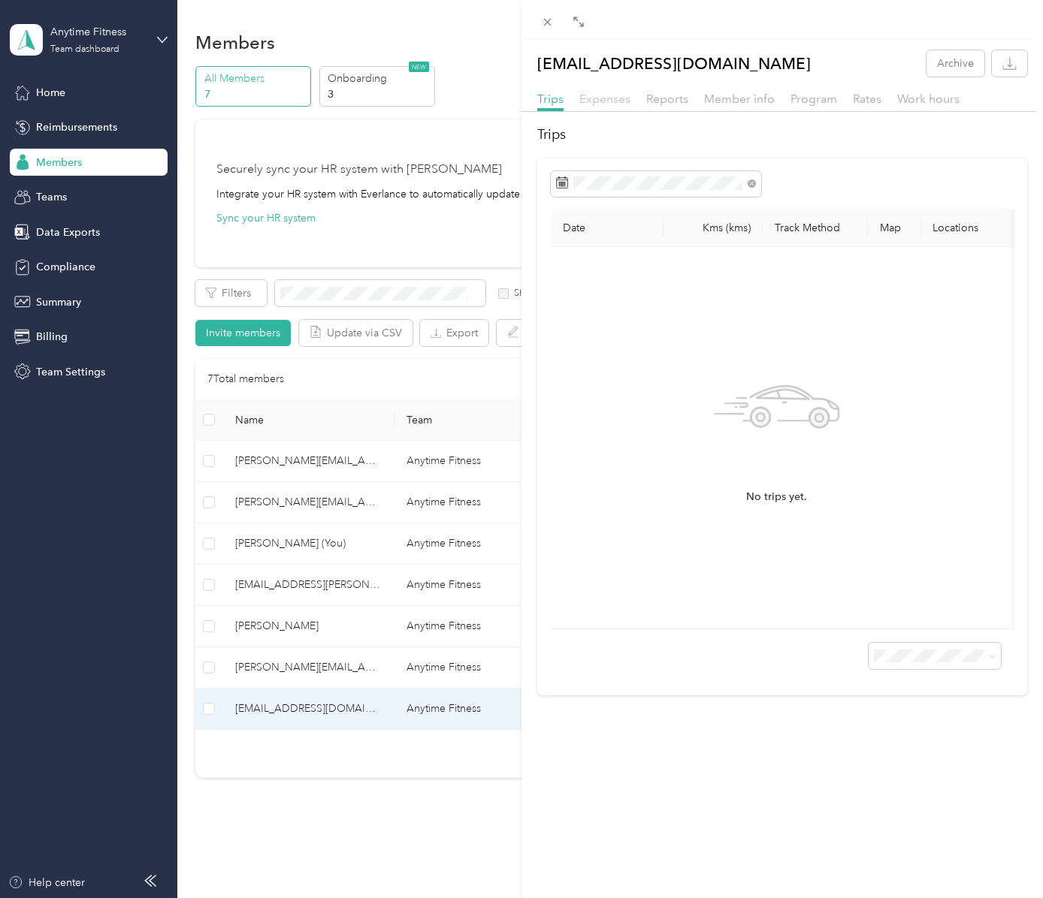
click at [612, 98] on span "Expenses" at bounding box center [604, 99] width 51 height 14
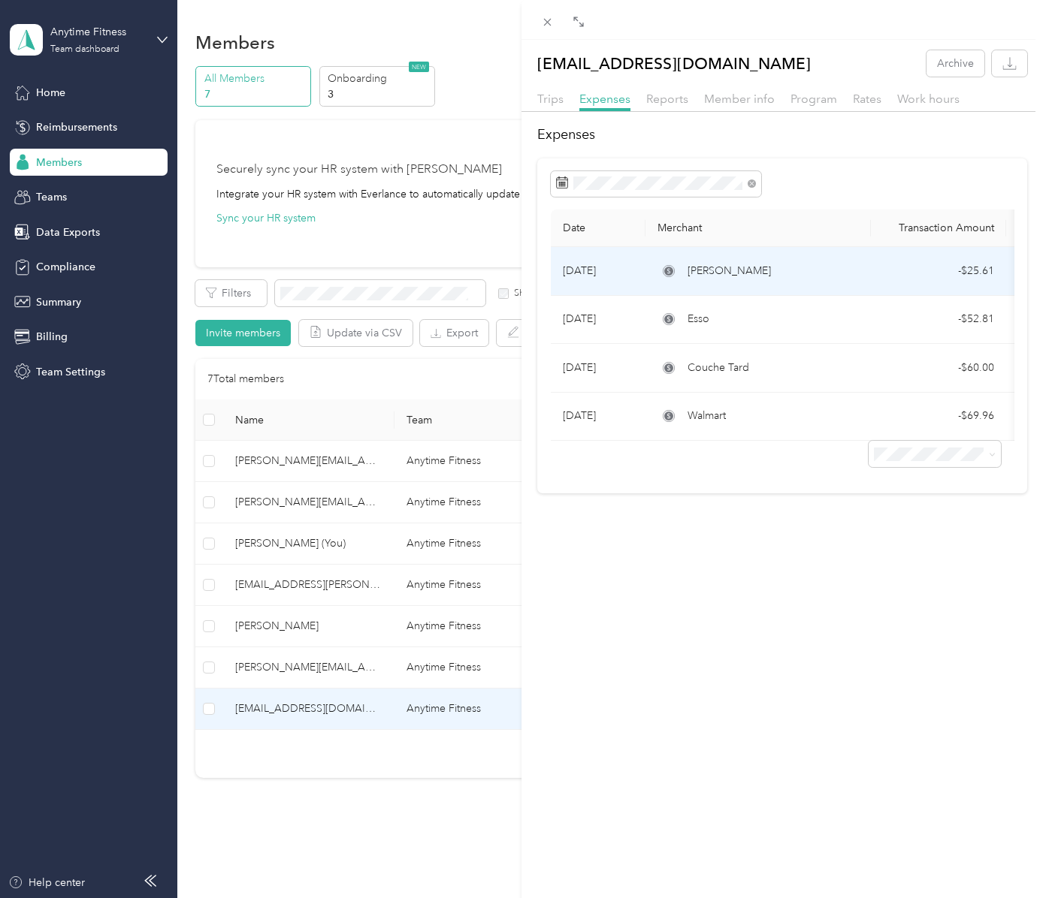
click at [748, 275] on div "Yuzu Laval" at bounding box center [757, 271] width 201 height 17
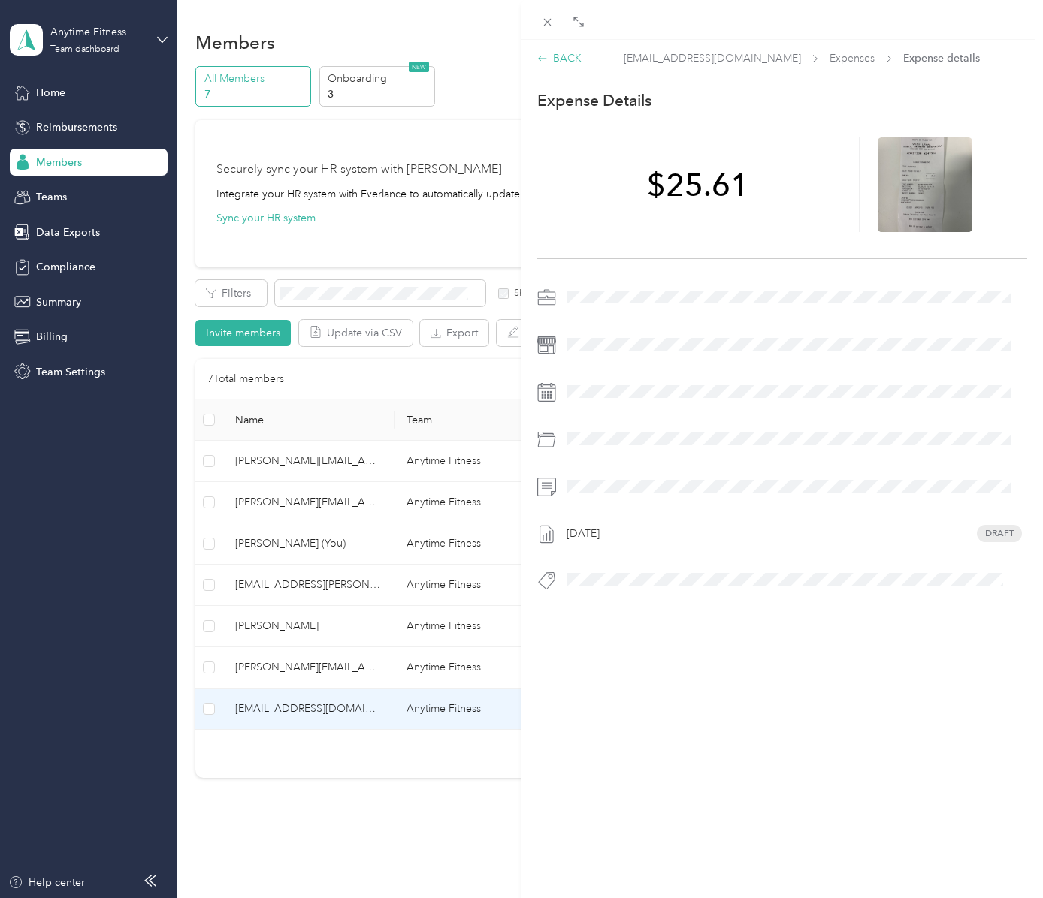
click at [570, 59] on div "BACK" at bounding box center [559, 58] width 44 height 16
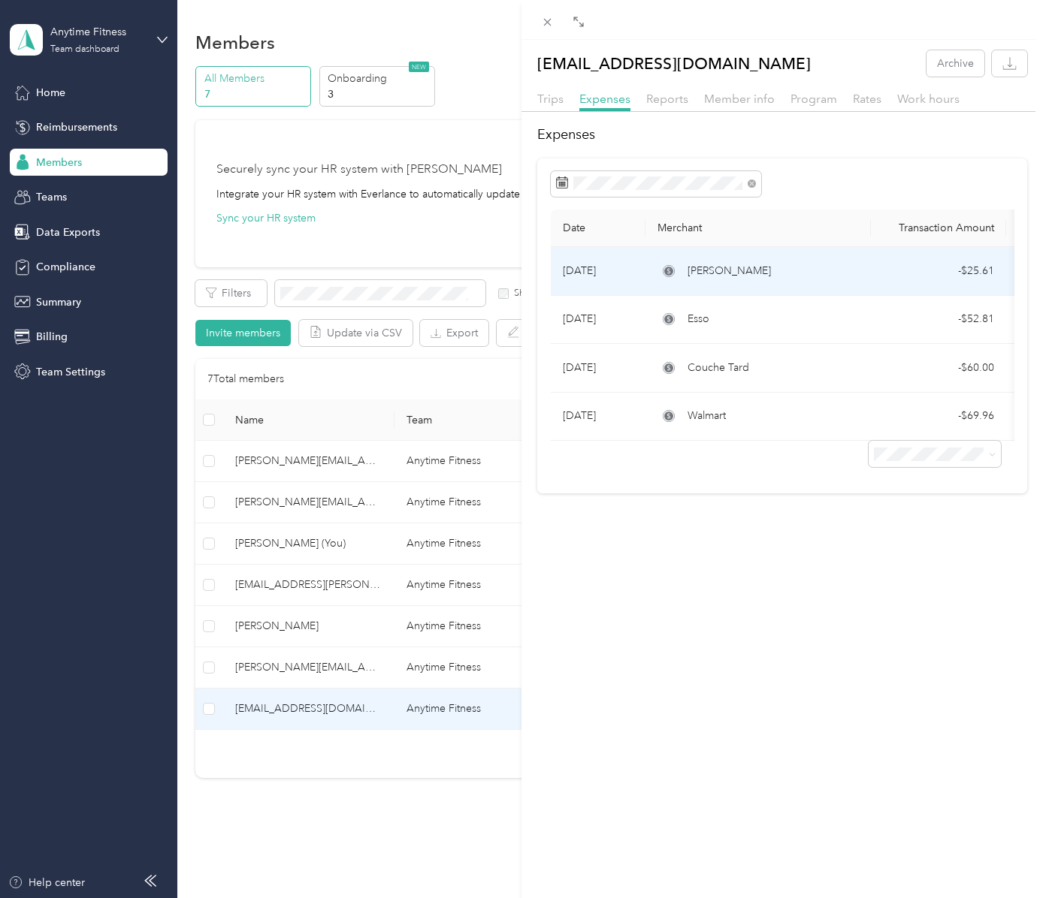
click at [766, 255] on td "Yuzu Laval" at bounding box center [757, 271] width 225 height 49
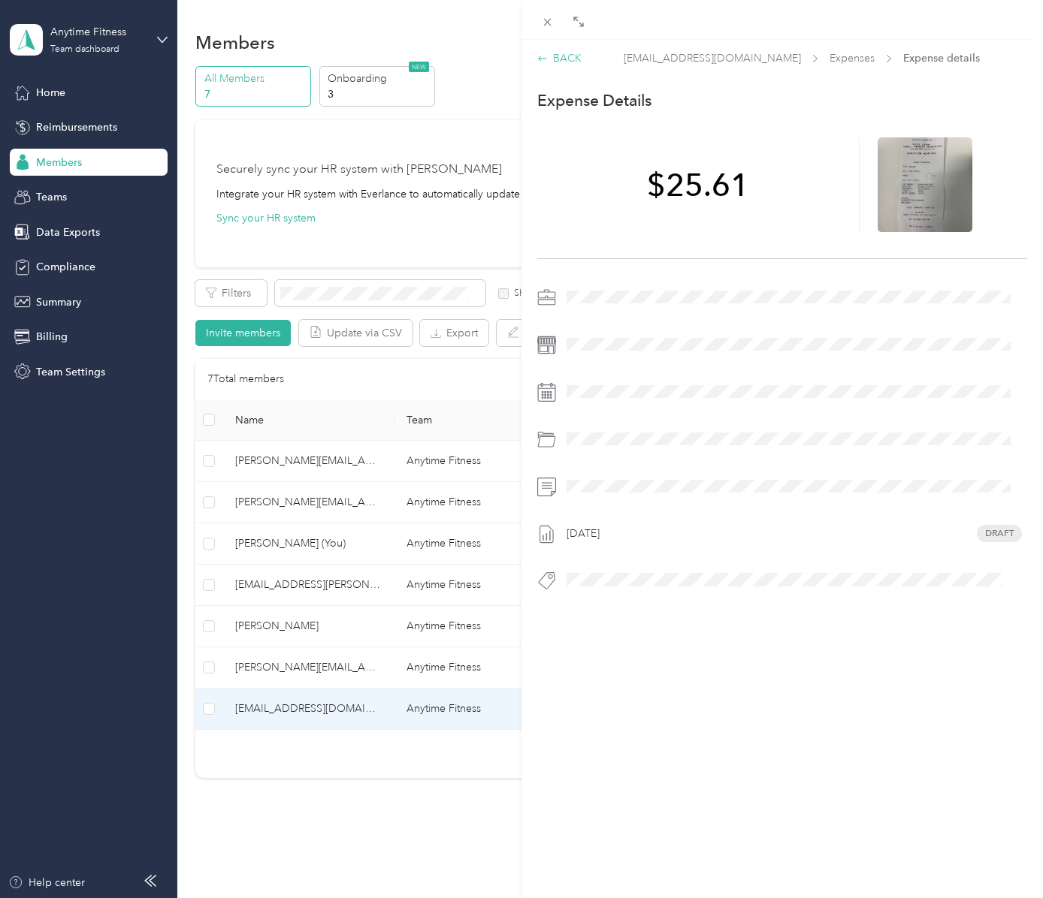
click at [538, 57] on icon at bounding box center [542, 58] width 11 height 11
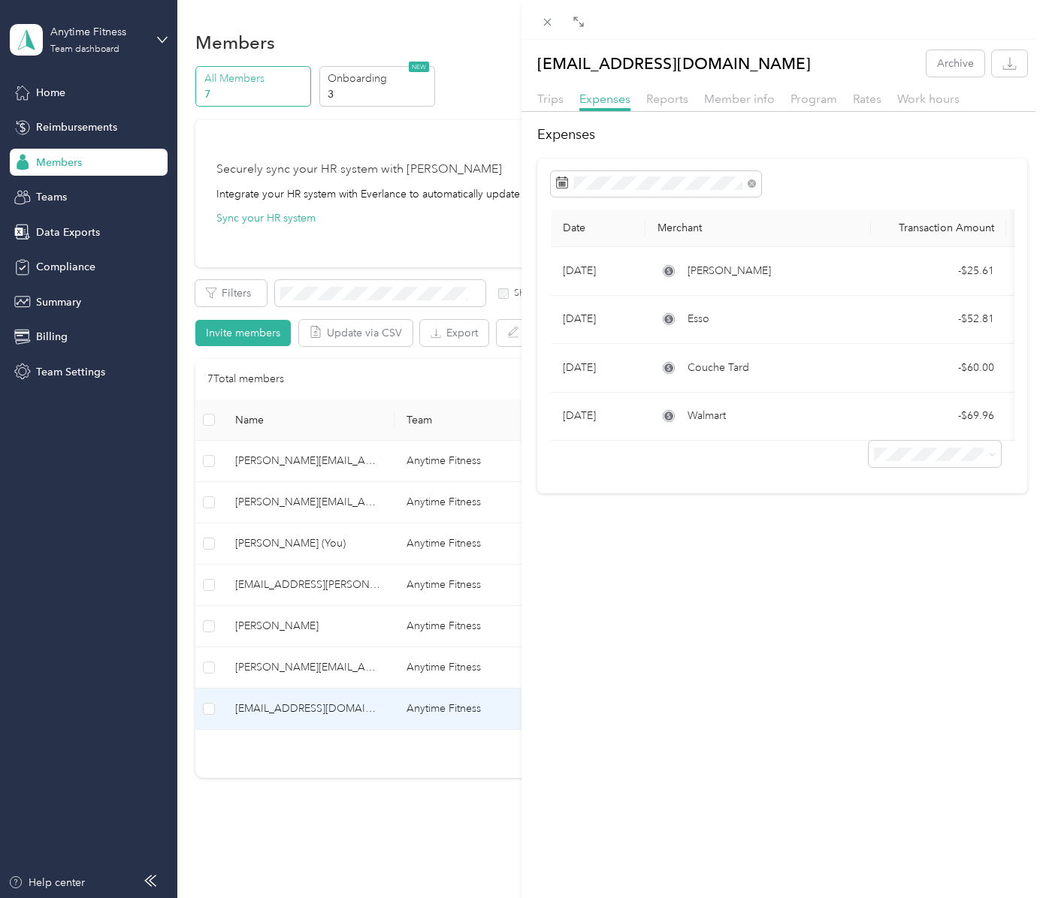
click at [481, 65] on div "ramy.ahmar@anytimefitness.ca Archive Trips Expenses Reports Member info Program…" at bounding box center [521, 449] width 1043 height 898
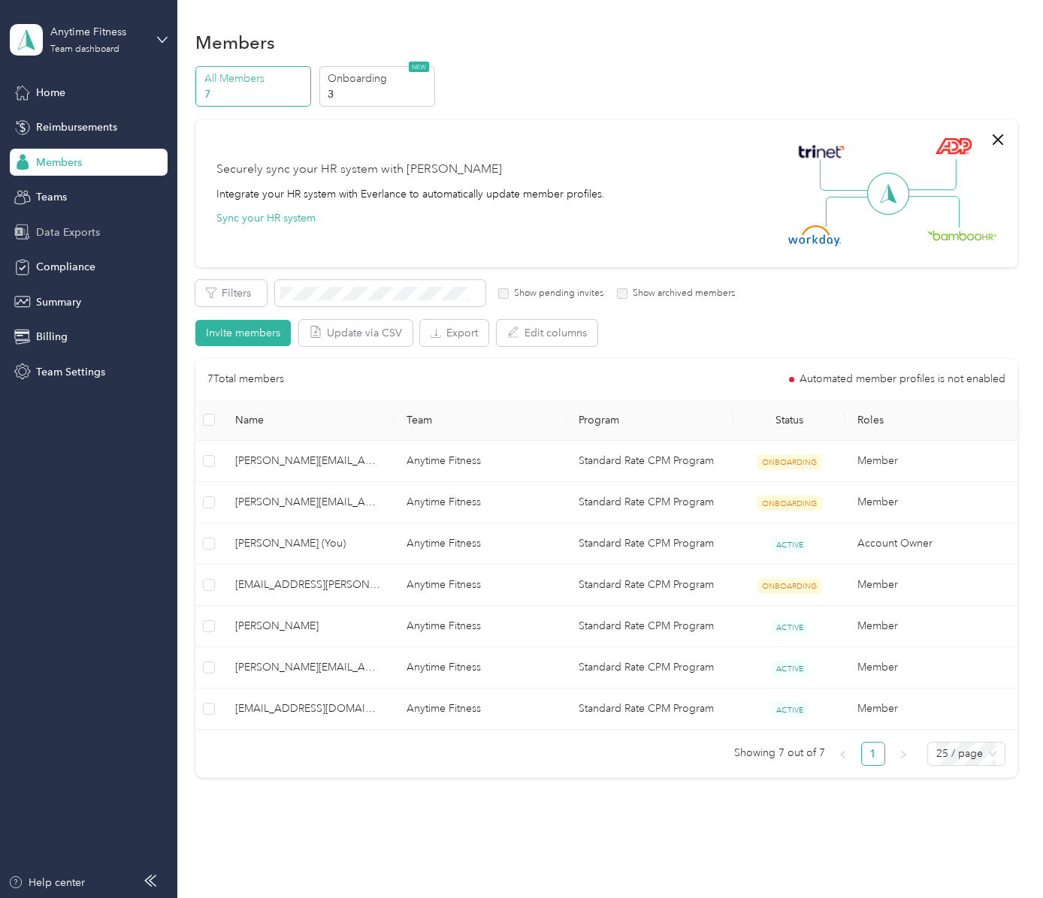
click at [89, 241] on div "Data Exports" at bounding box center [89, 232] width 158 height 27
